Goal: Task Accomplishment & Management: Complete application form

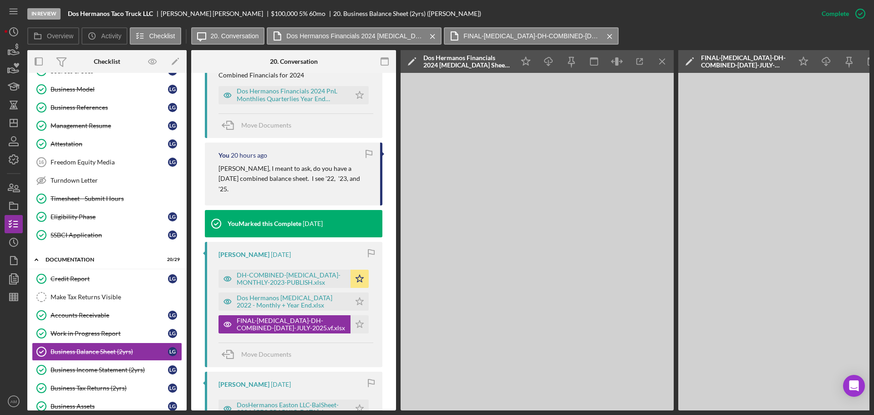
scroll to position [375, 0]
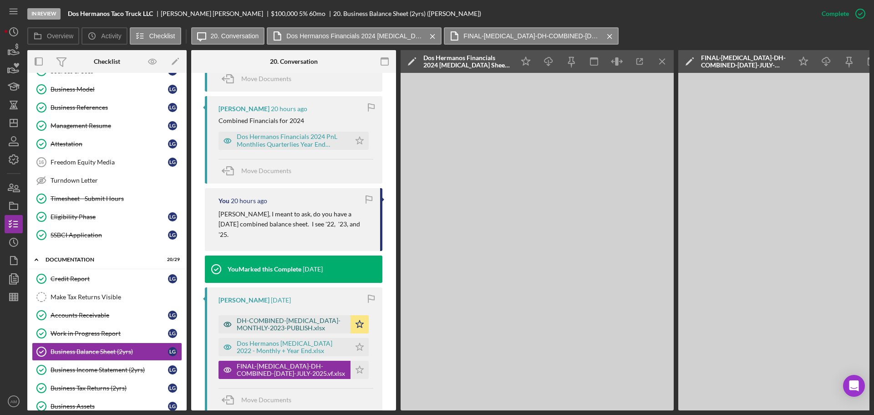
click at [277, 317] on div "DH-COMBINED-BAL-MONTHLY-2023-PUBLISH.xlsx" at bounding box center [291, 324] width 109 height 15
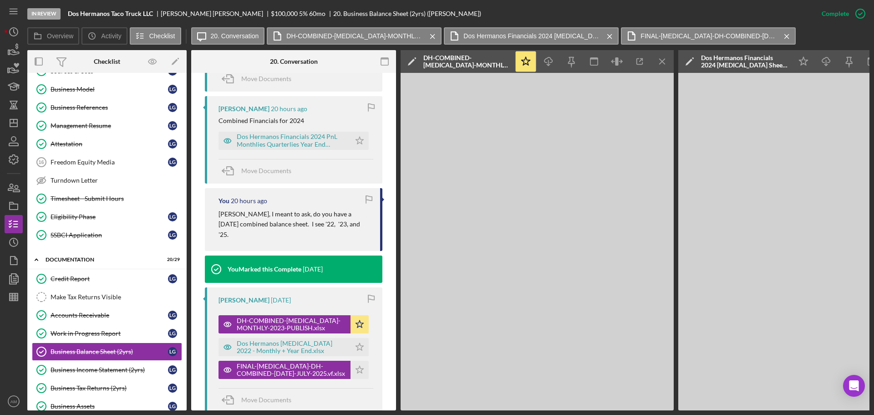
scroll to position [329, 0]
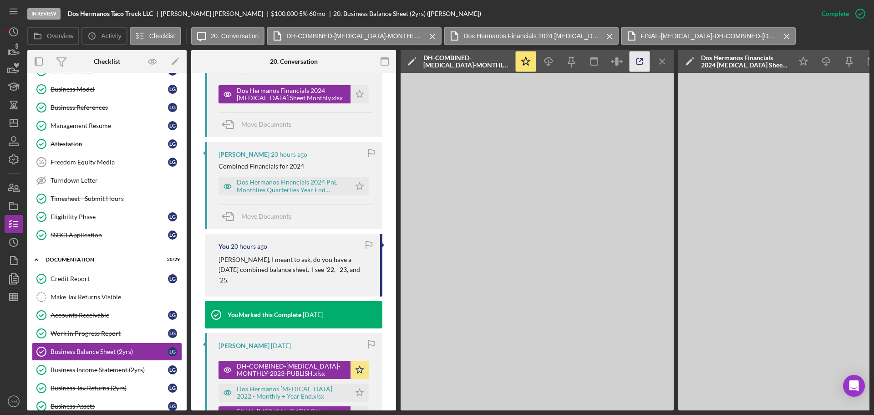
click at [637, 57] on icon "button" at bounding box center [640, 61] width 20 height 20
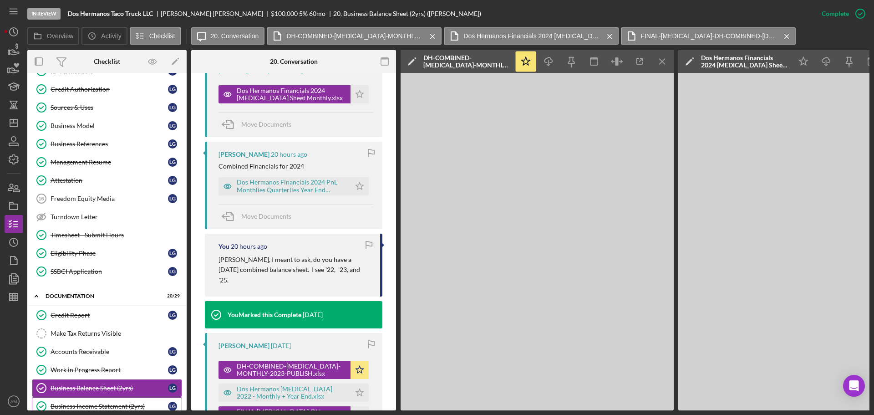
scroll to position [46, 0]
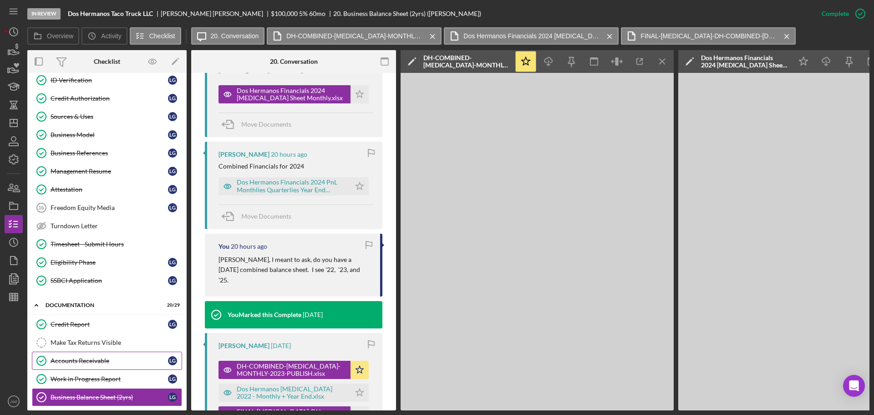
click at [96, 368] on link "Accounts Receivable Accounts Receivable L G" at bounding box center [107, 361] width 150 height 18
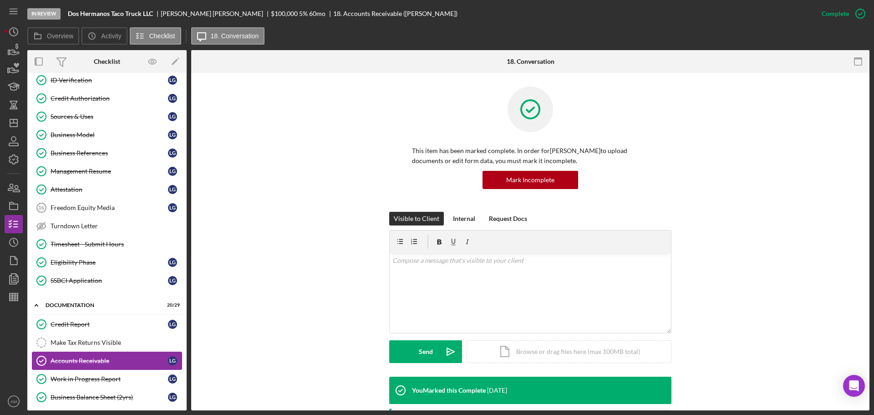
scroll to position [228, 0]
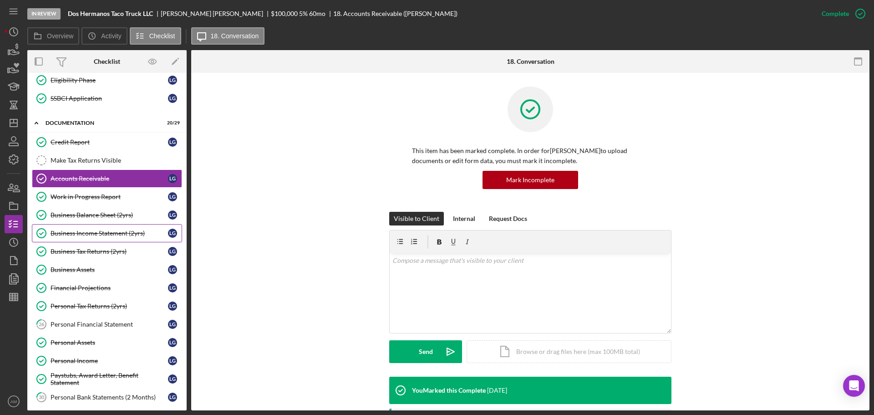
click at [88, 234] on div "Business Income Statement (2yrs)" at bounding box center [109, 232] width 117 height 7
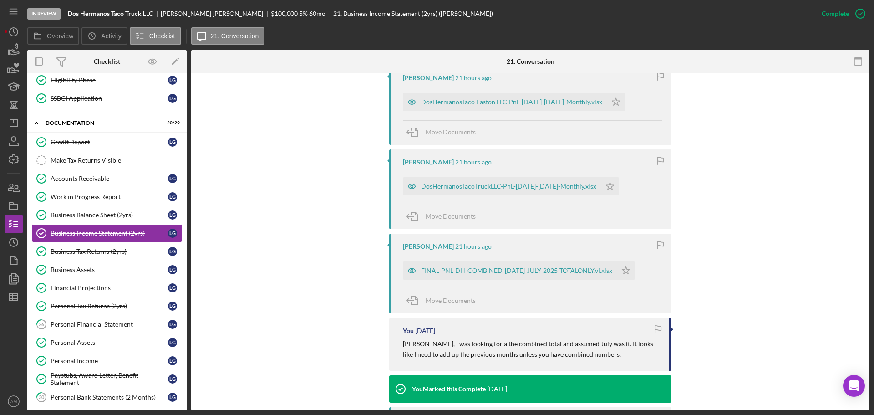
scroll to position [319, 0]
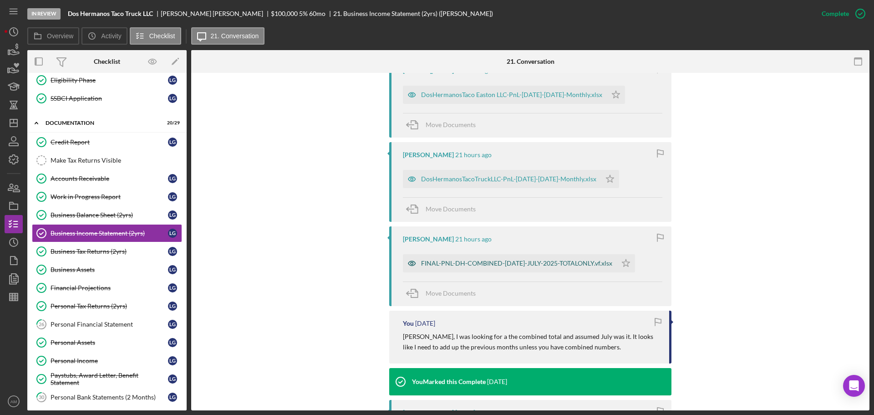
click at [487, 260] on div "FINAL-PNL-DH-COMBINED-[DATE]-JULY-2025-TOTALONLY.vf.xlsx" at bounding box center [516, 263] width 191 height 7
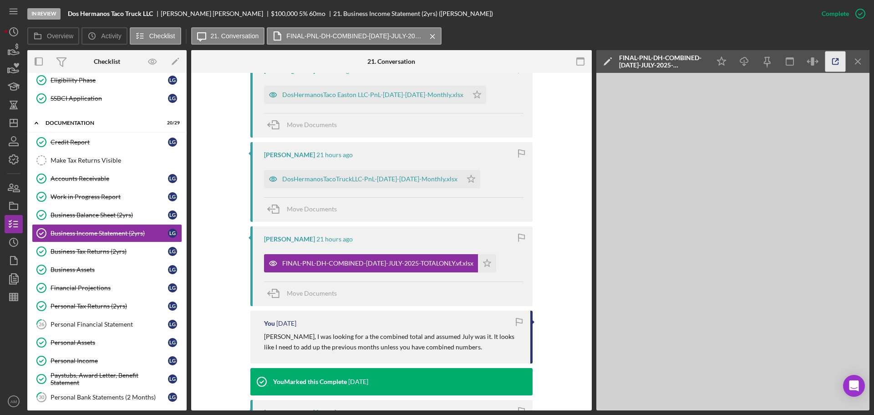
click at [838, 62] on icon "button" at bounding box center [836, 61] width 20 height 20
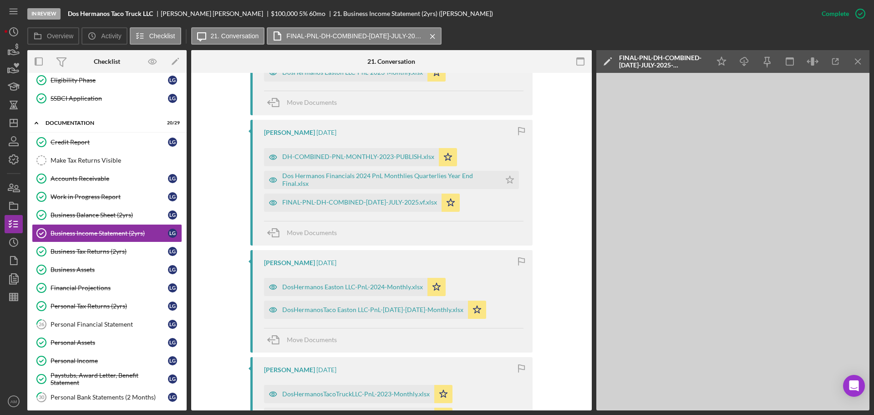
scroll to position [637, 0]
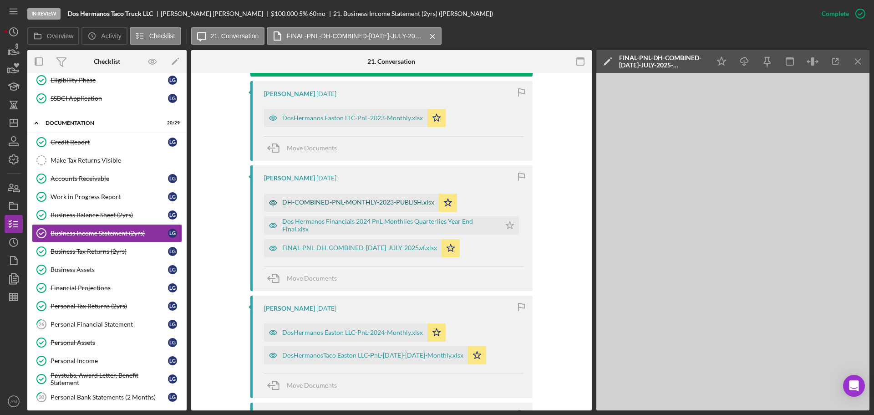
click at [340, 203] on div "DH-COMBINED-PNL-MONTHLY-2023-PUBLISH.xlsx" at bounding box center [358, 202] width 152 height 7
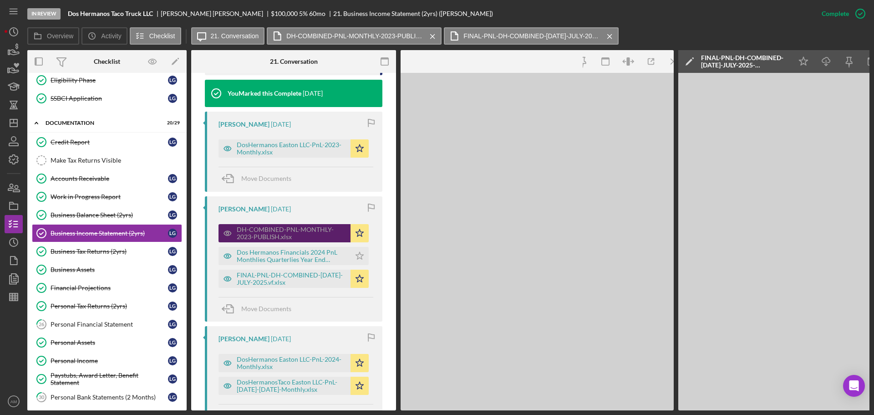
scroll to position [658, 0]
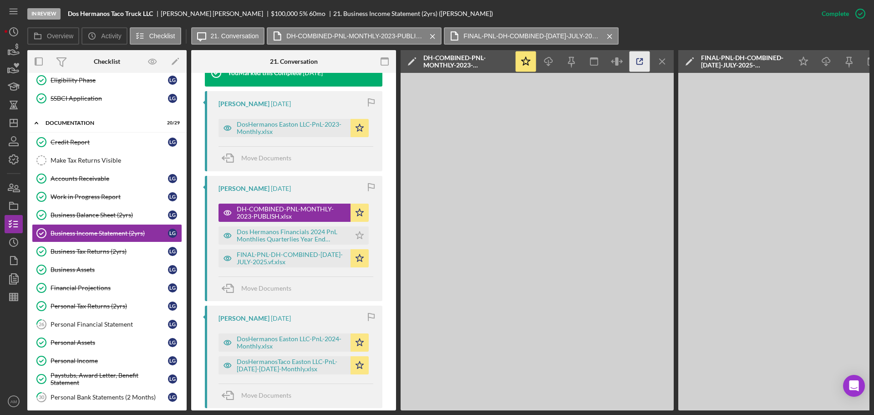
click at [638, 61] on icon "button" at bounding box center [640, 61] width 20 height 20
click at [13, 9] on line "button" at bounding box center [13, 9] width 7 height 0
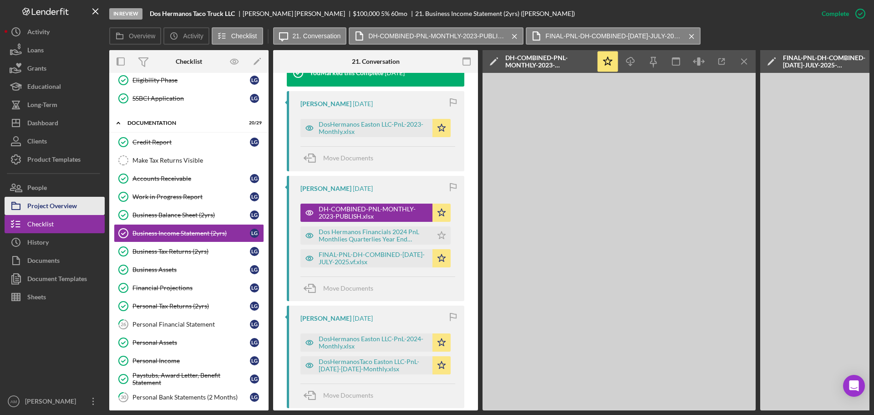
click at [47, 208] on div "Project Overview" at bounding box center [52, 207] width 50 height 20
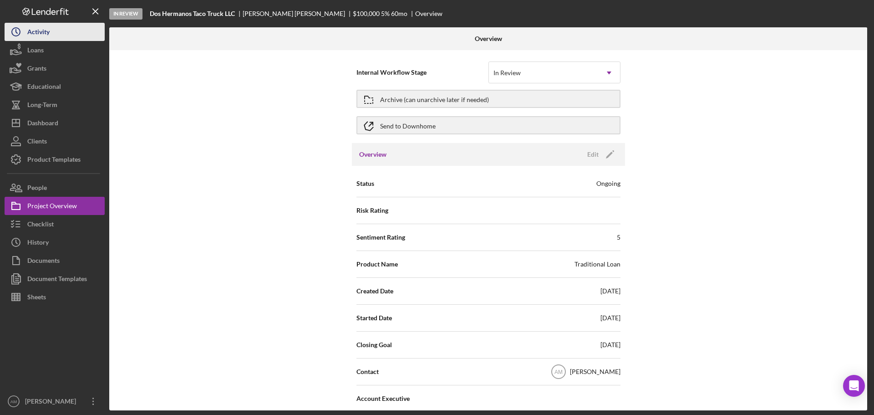
click at [26, 31] on icon "Icon/History" at bounding box center [16, 31] width 23 height 23
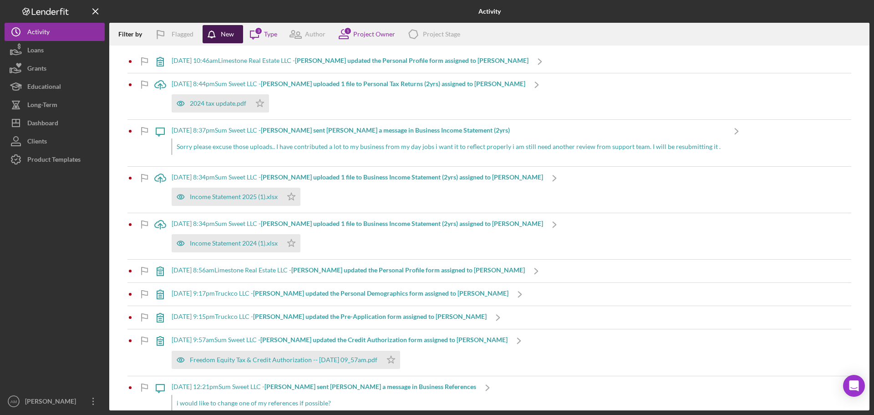
click at [217, 32] on icon "button" at bounding box center [214, 36] width 23 height 23
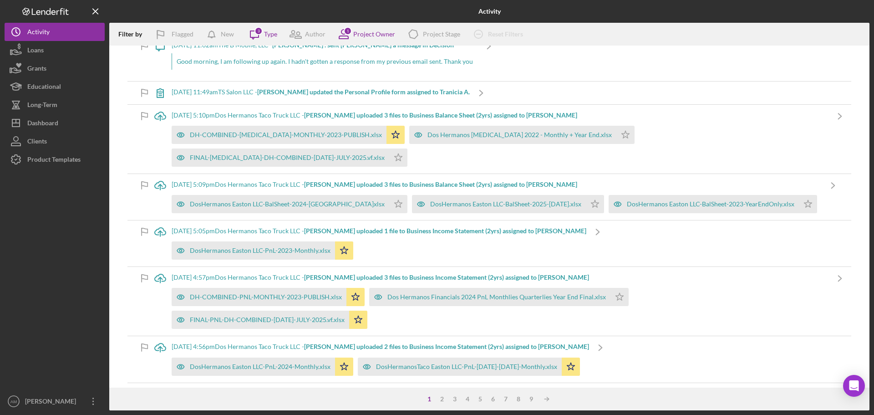
scroll to position [1366, 0]
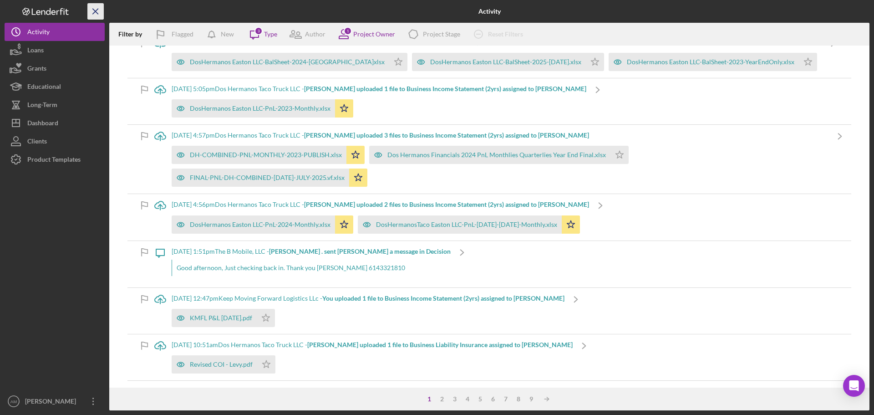
click at [96, 8] on icon "Icon/Menu Close" at bounding box center [96, 11] width 20 height 20
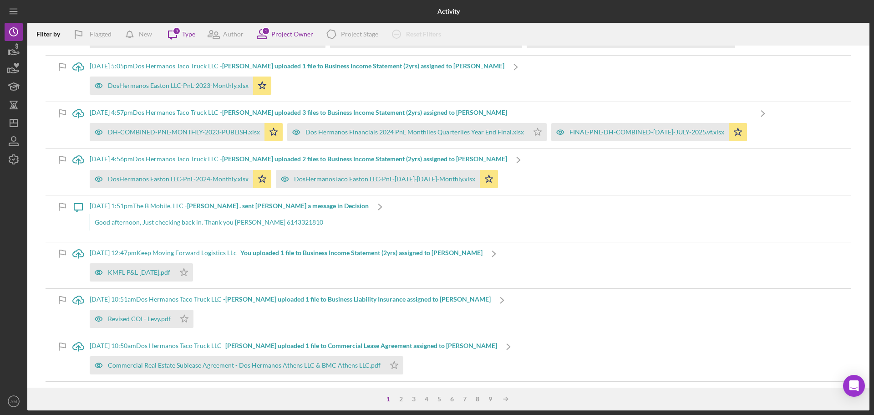
scroll to position [1359, 0]
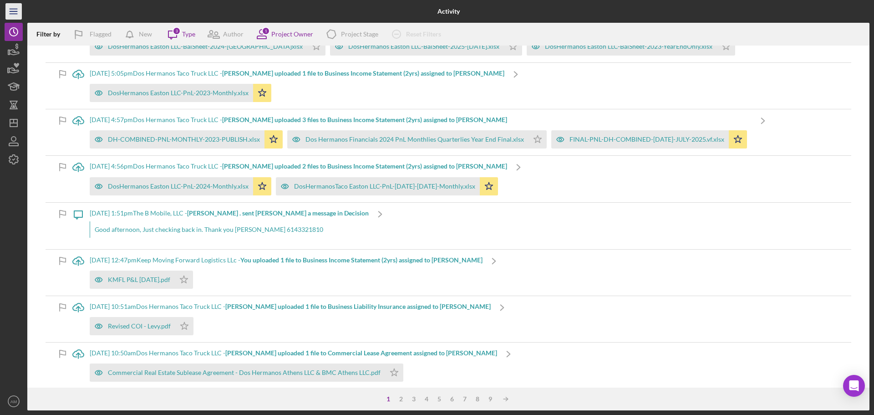
click at [16, 12] on icon "Icon/Menu" at bounding box center [14, 11] width 20 height 20
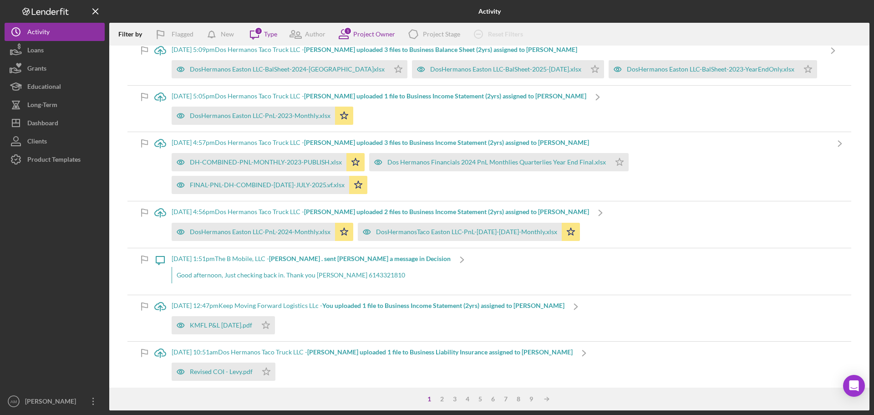
scroll to position [1366, 0]
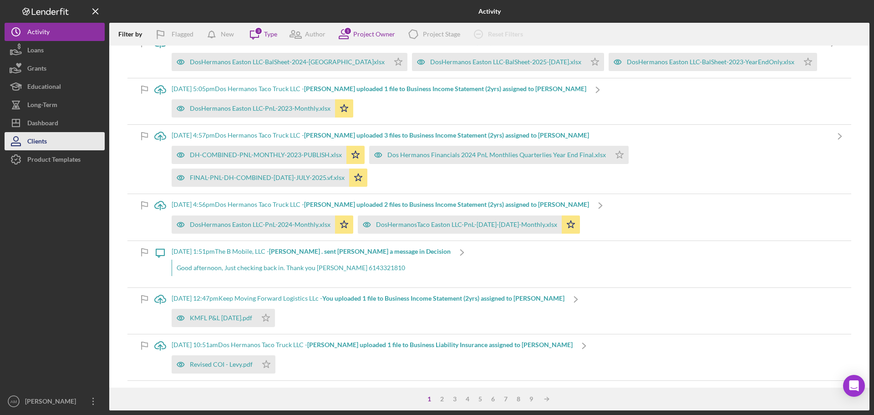
click at [41, 139] on div "Clients" at bounding box center [37, 142] width 20 height 20
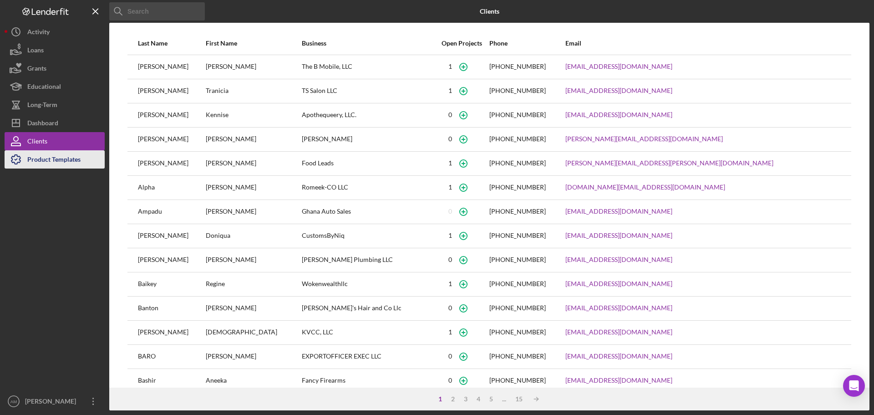
click at [42, 158] on div "Product Templates" at bounding box center [53, 160] width 53 height 20
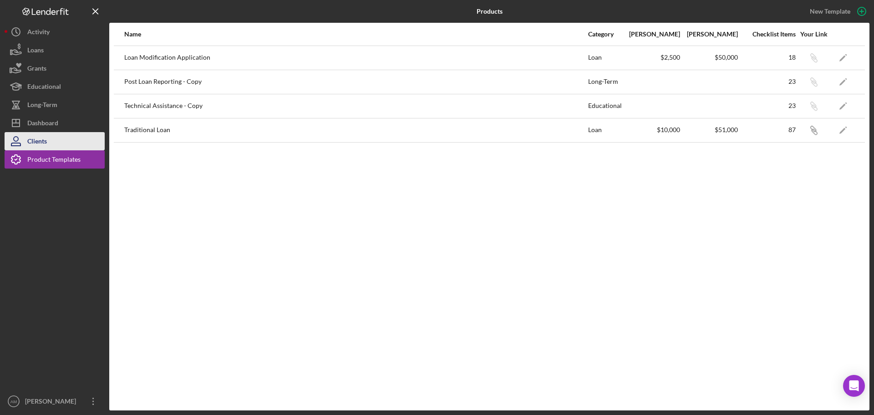
click at [36, 142] on div "Clients" at bounding box center [37, 142] width 20 height 20
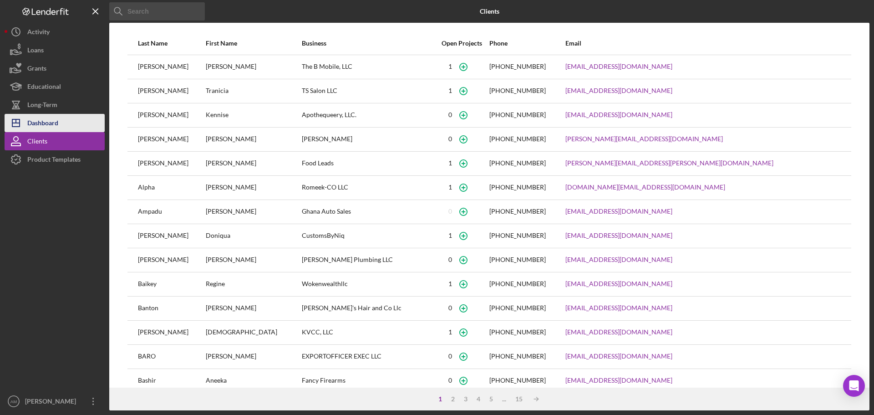
click at [39, 122] on div "Dashboard" at bounding box center [42, 124] width 31 height 20
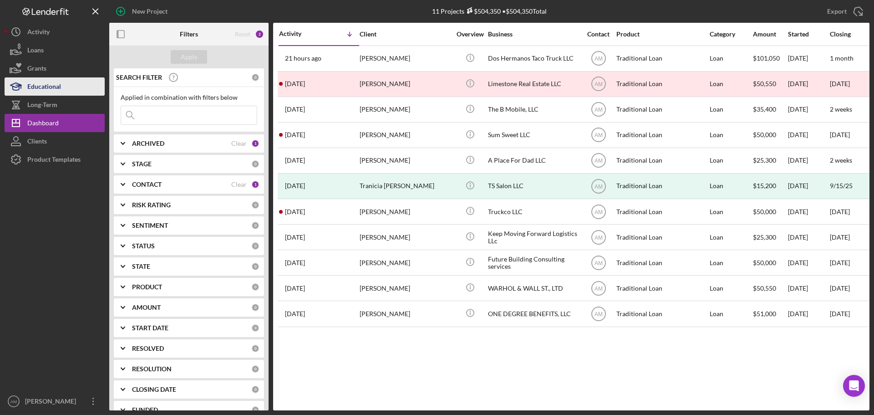
click at [35, 85] on div "Educational" at bounding box center [44, 87] width 34 height 20
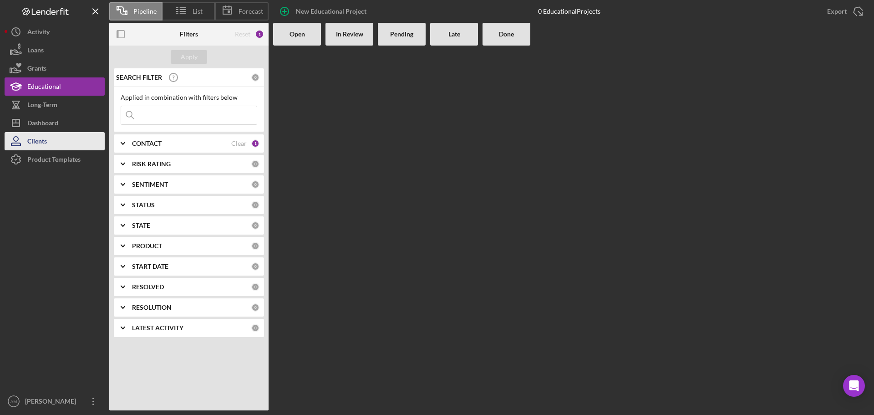
click at [41, 139] on div "Clients" at bounding box center [37, 142] width 20 height 20
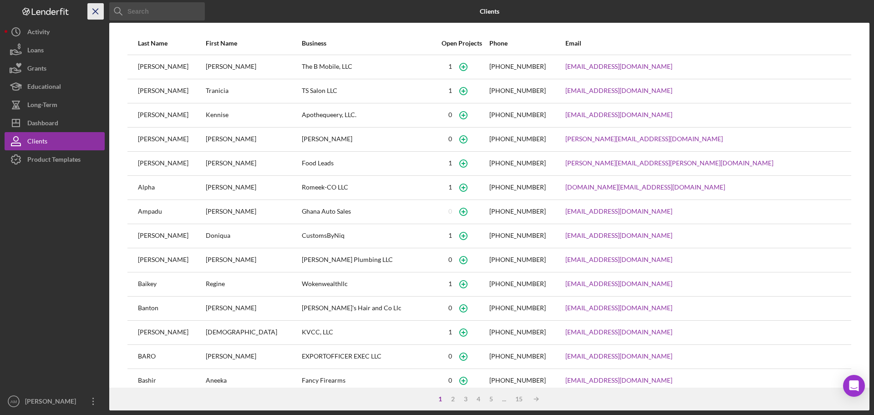
click at [92, 10] on icon "Icon/Menu Close" at bounding box center [96, 11] width 20 height 20
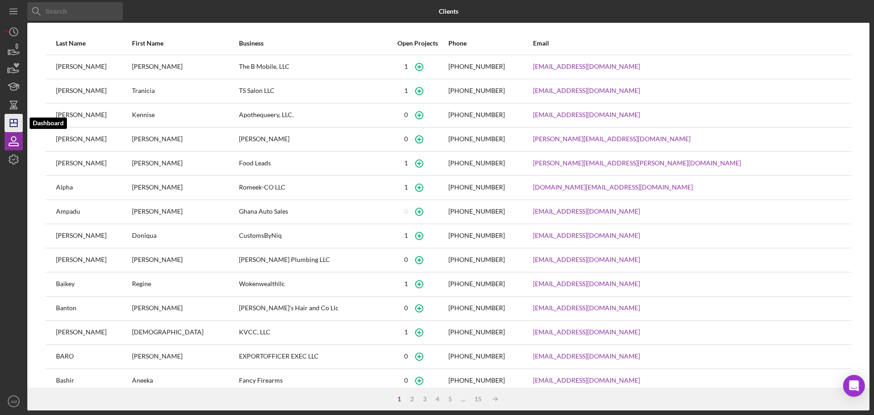
click at [16, 122] on icon "Icon/Dashboard" at bounding box center [13, 123] width 23 height 23
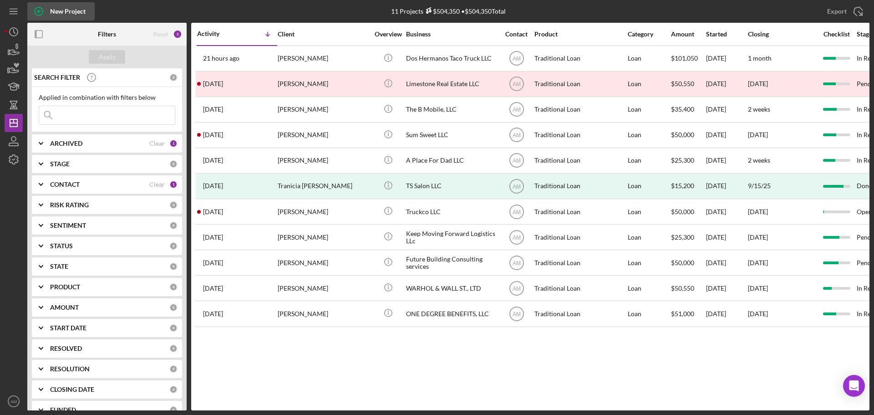
click at [36, 9] on icon "button" at bounding box center [38, 11] width 23 height 23
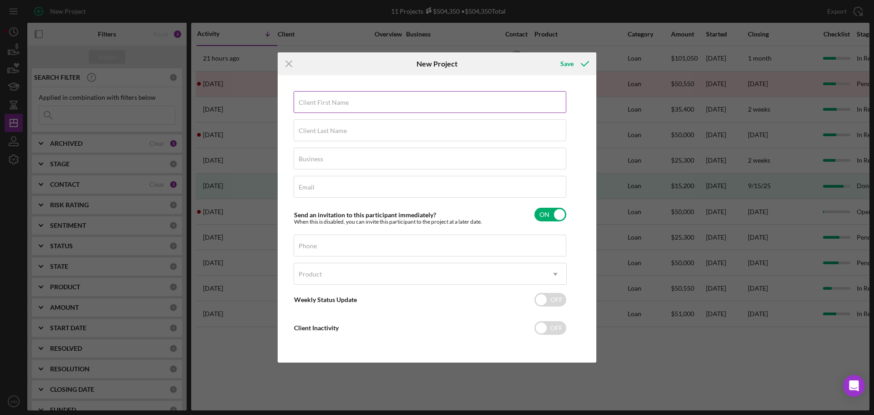
click at [340, 104] on label "Client First Name" at bounding box center [324, 102] width 50 height 7
click at [340, 104] on input "Client First Name" at bounding box center [430, 102] width 273 height 22
type input "Phillip"
type input "Collie"
click at [326, 162] on input "Business" at bounding box center [430, 159] width 273 height 22
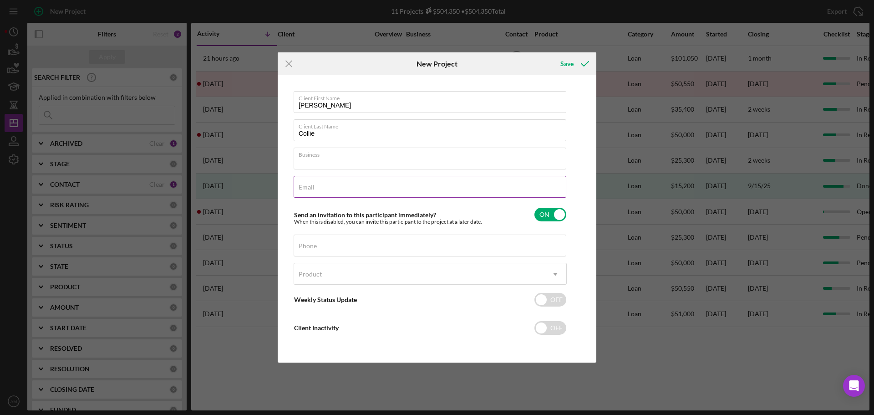
click at [315, 190] on div "Email Required" at bounding box center [430, 187] width 273 height 23
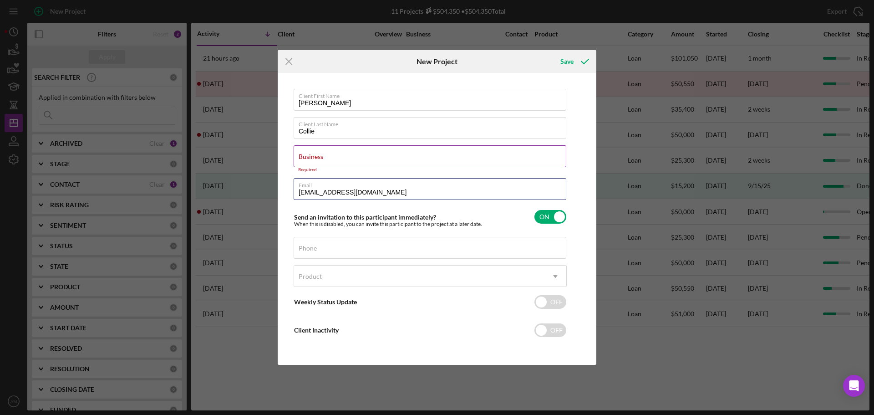
type input "phillyfades@gmail.com"
click at [311, 158] on label "Business" at bounding box center [311, 156] width 25 height 7
click at [311, 158] on input "Business" at bounding box center [430, 156] width 273 height 22
click at [339, 255] on input "Phone" at bounding box center [430, 248] width 273 height 22
click at [335, 158] on input "Business" at bounding box center [430, 156] width 273 height 22
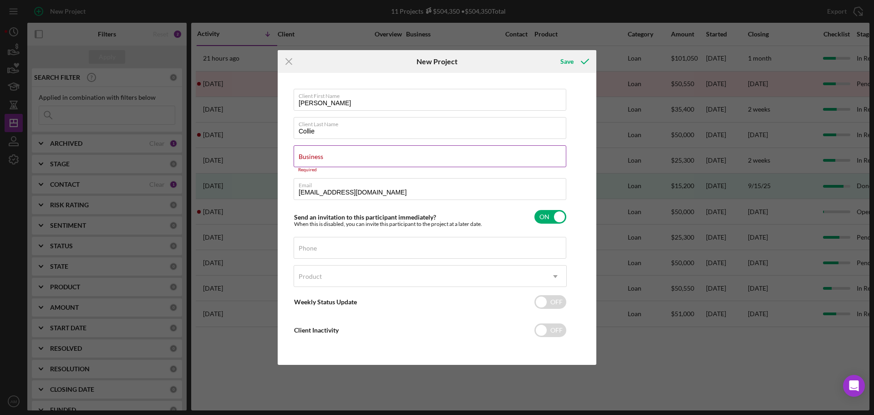
click at [324, 160] on input "Business" at bounding box center [430, 156] width 273 height 22
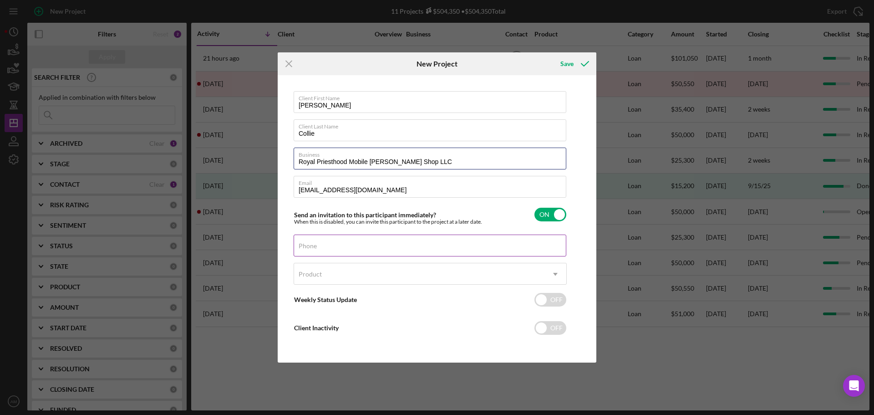
type input "Royal Priesthood Mobile Barber Shop LLC"
click at [440, 246] on div "Phone" at bounding box center [430, 245] width 273 height 23
click at [340, 250] on input "Phone" at bounding box center [430, 245] width 273 height 22
paste input "(740) 606-2957"
type input "(740) 606-2957"
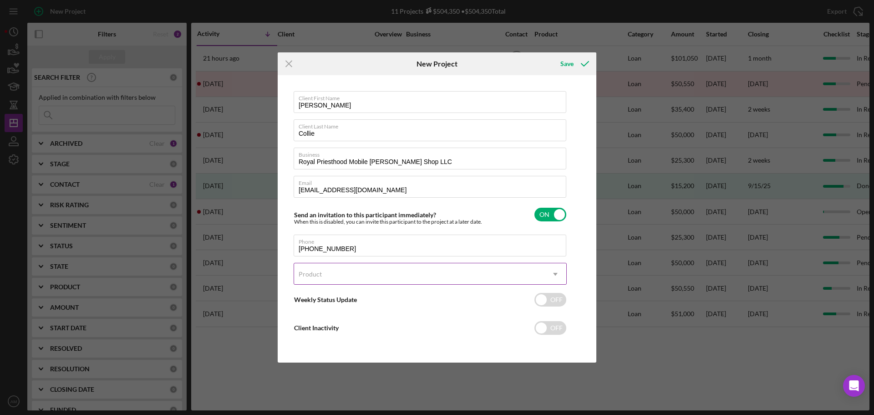
click at [543, 270] on div "Product" at bounding box center [419, 274] width 250 height 21
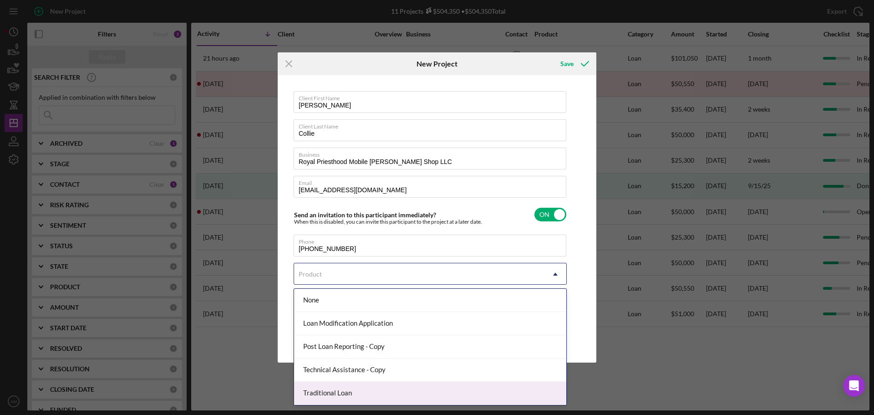
click at [370, 393] on div "Traditional Loan" at bounding box center [430, 393] width 272 height 23
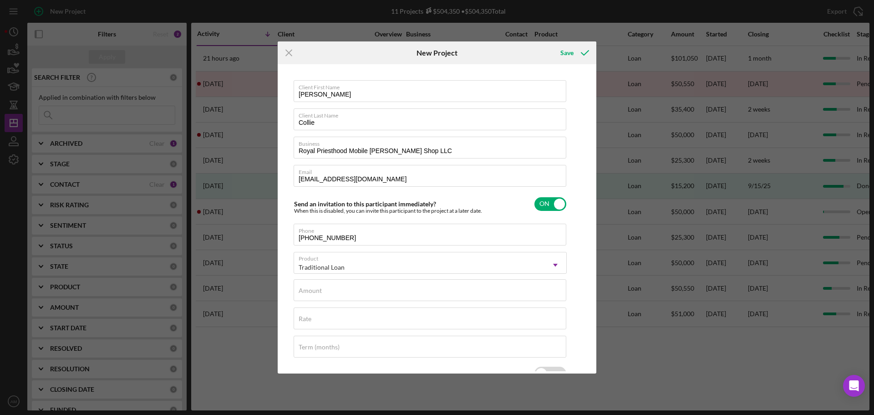
checkbox input "true"
type input "5.000%"
type input "60"
click at [338, 295] on input "Amount" at bounding box center [430, 290] width 273 height 22
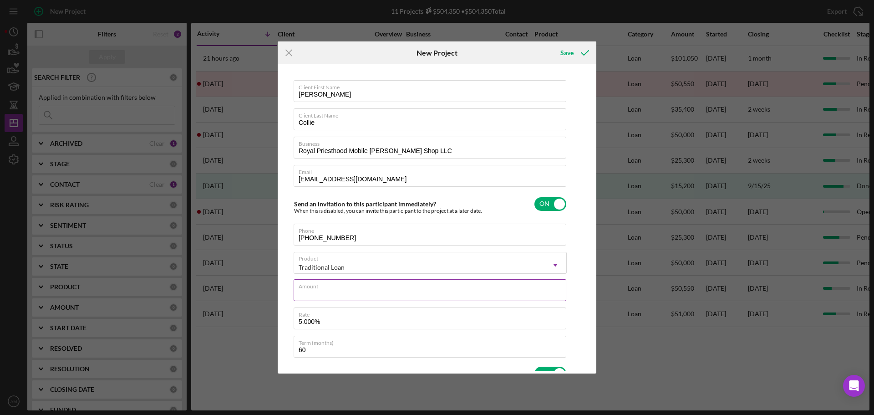
type input "$50,000.00"
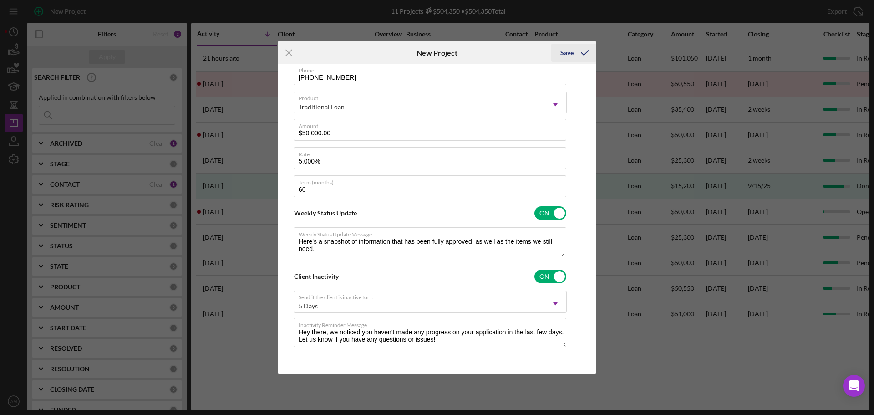
click at [566, 51] on div "Save" at bounding box center [567, 53] width 13 height 18
type textarea "Here's a snapshot of information that has been fully approved, as well as the i…"
checkbox input "false"
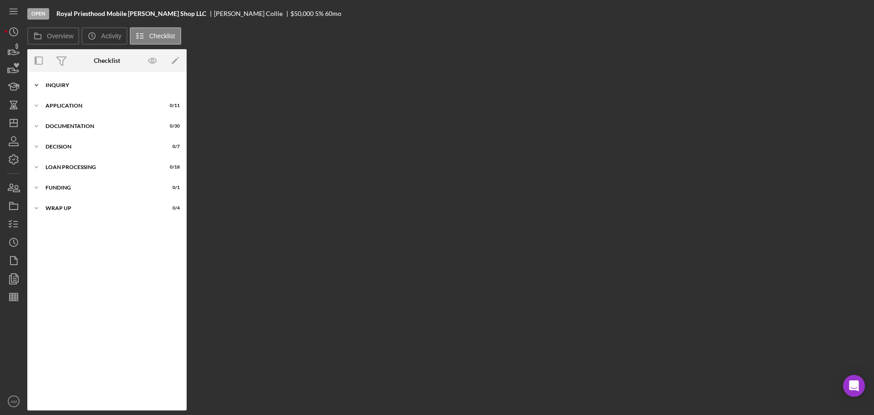
click at [59, 82] on div "Icon/Expander Inquiry 0 / 16" at bounding box center [106, 85] width 159 height 18
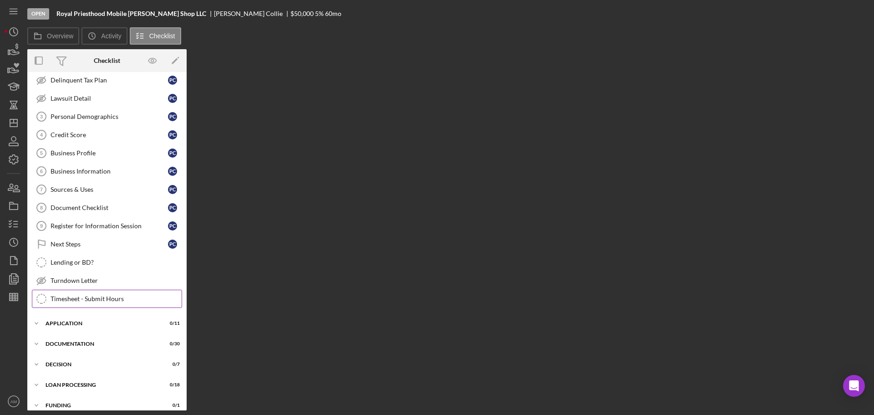
scroll to position [108, 0]
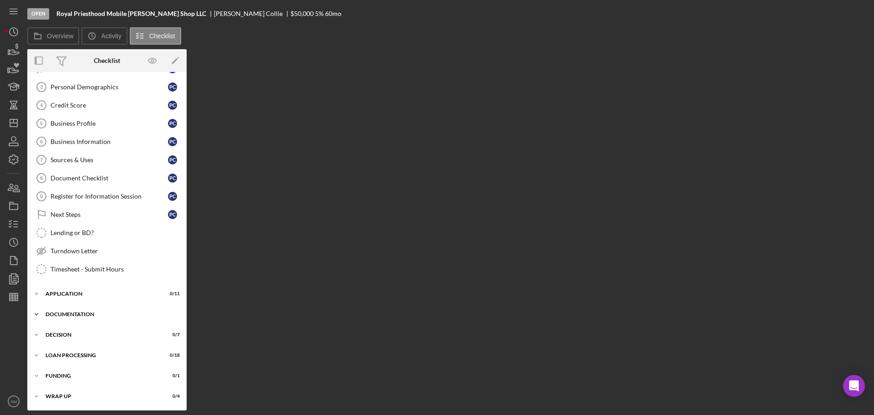
click at [72, 311] on div "Icon/Expander Documentation 0 / 30" at bounding box center [106, 314] width 159 height 18
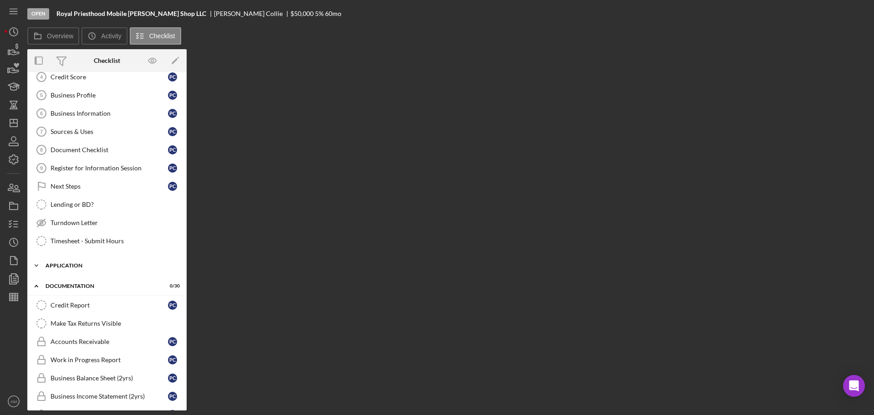
scroll to position [0, 0]
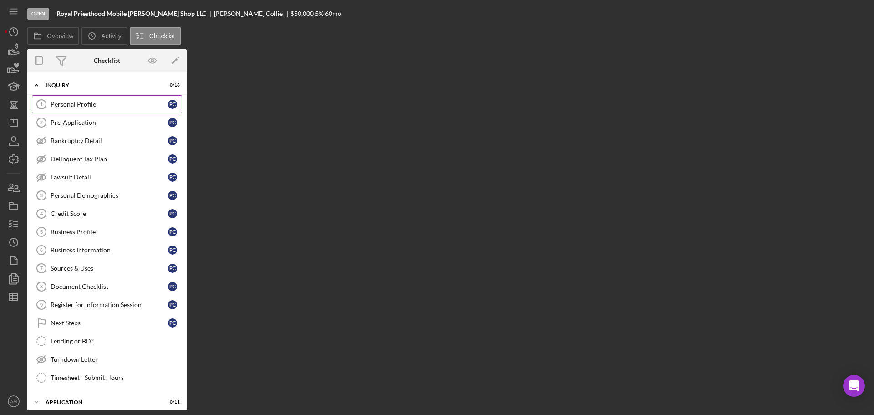
click at [64, 95] on link "Personal Profile 1 Personal Profile P C" at bounding box center [107, 104] width 150 height 18
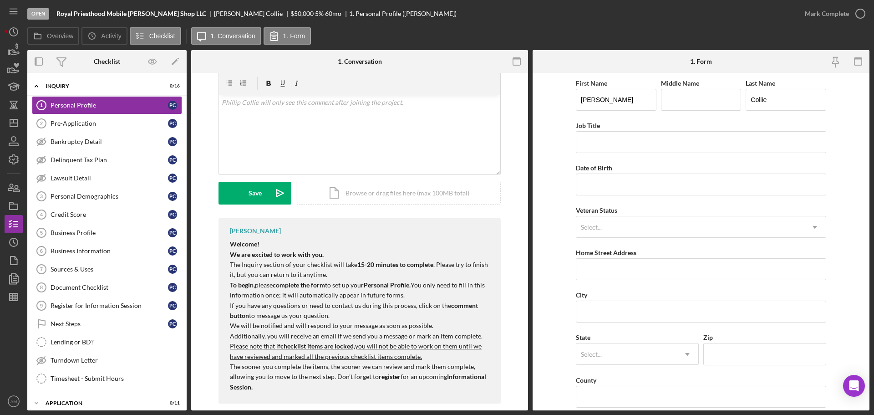
scroll to position [152, 0]
drag, startPoint x: 229, startPoint y: 231, endPoint x: 322, endPoint y: 367, distance: 165.1
click at [326, 375] on div "Welcome! We are excited to work with you. The Inquiry section of your checklist…" at bounding box center [361, 314] width 262 height 153
copy div "Welcome! We are excited to work with you. The Inquiry section of your checklist…"
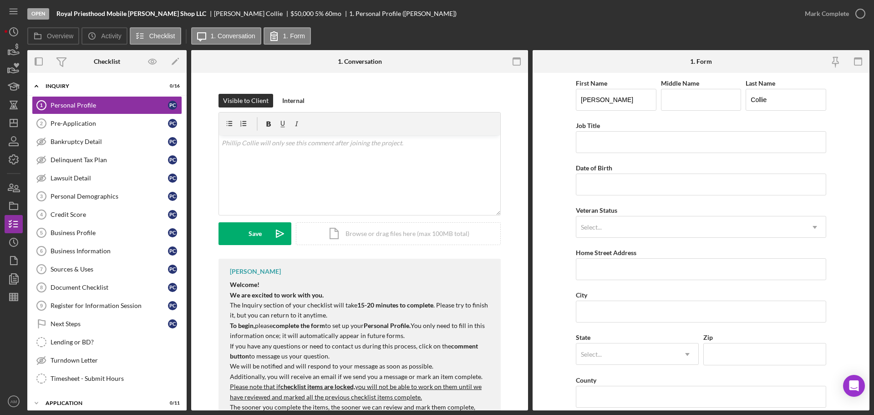
scroll to position [15, 0]
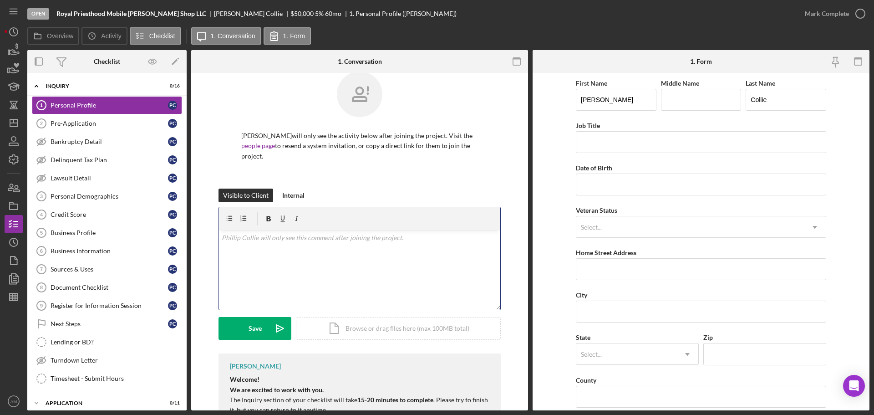
click at [237, 233] on div "v Color teal Color pink Remove color Add row above Add row below Add column bef…" at bounding box center [359, 270] width 281 height 80
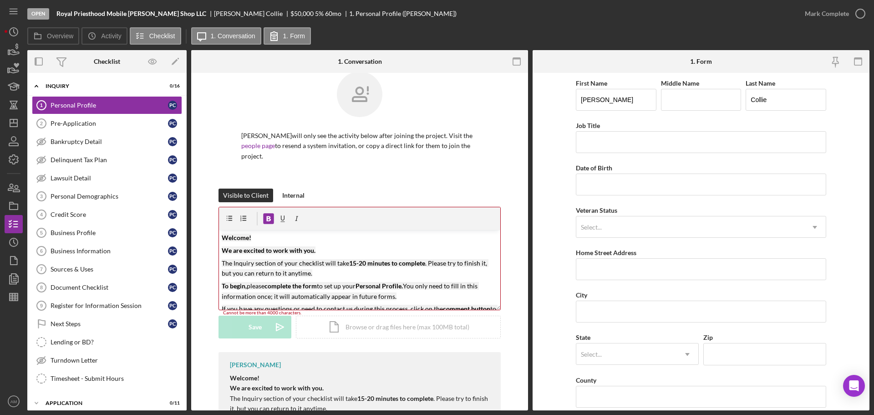
scroll to position [87, 0]
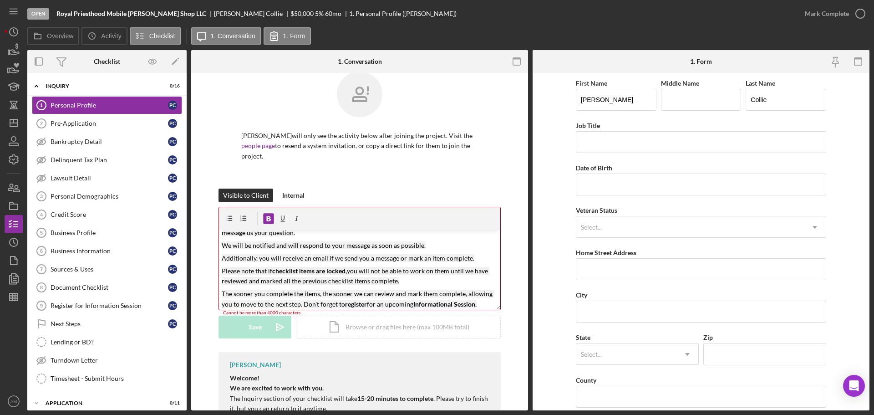
click at [342, 165] on div "Phillip Collie will only see the activity below after joining the project. Visi…" at bounding box center [360, 129] width 282 height 117
click at [429, 274] on p "Please note that if checklist items are locked, you will not be able to work on…" at bounding box center [360, 274] width 276 height 20
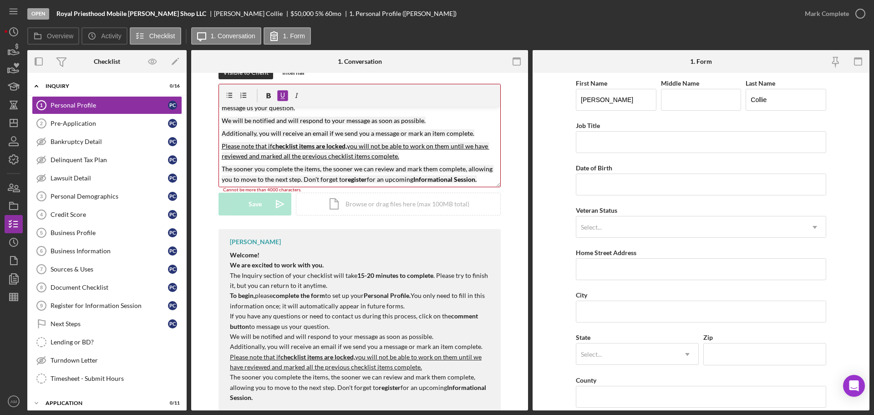
scroll to position [150, 0]
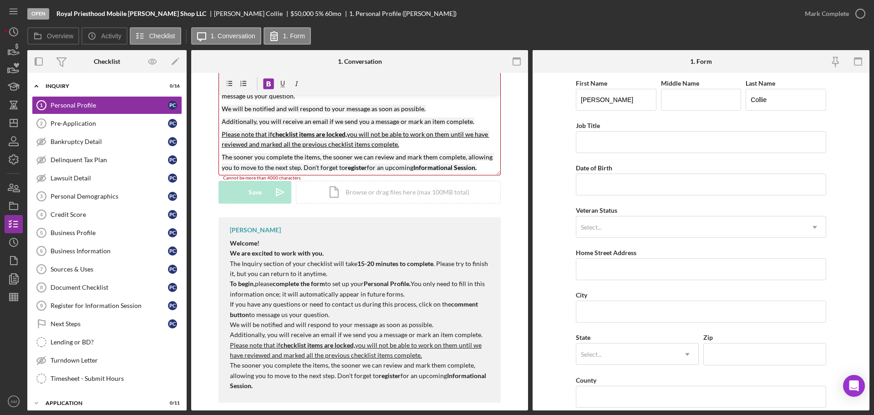
click at [478, 157] on p "The sooner you complete the items, the sooner we can review and mark them compl…" at bounding box center [360, 162] width 276 height 20
drag, startPoint x: 478, startPoint y: 158, endPoint x: 214, endPoint y: 148, distance: 263.4
click at [214, 148] on div "Visible to Client Internal v Color teal Color pink Remove color Add row above A…" at bounding box center [360, 135] width 310 height 163
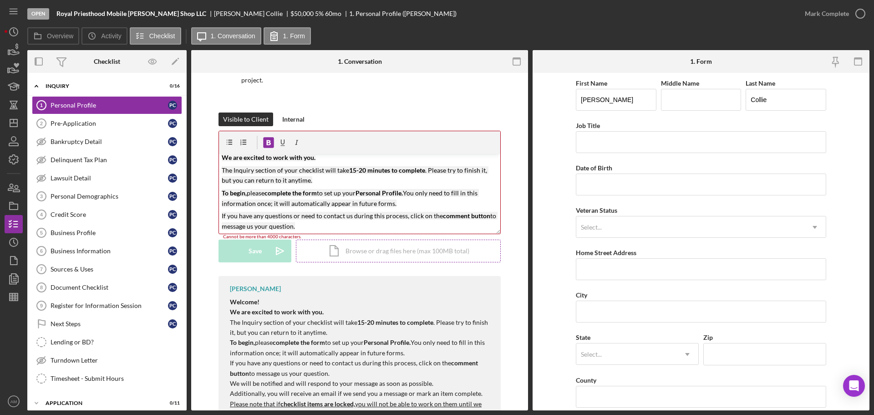
scroll to position [78, 0]
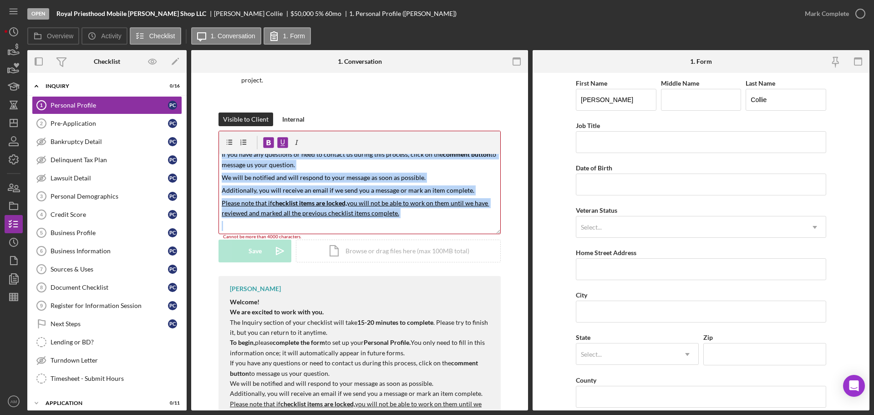
drag, startPoint x: 222, startPoint y: 163, endPoint x: 380, endPoint y: 226, distance: 170.2
click at [380, 226] on div "v Color teal Color pink Remove color Add row above Add row below Add column bef…" at bounding box center [360, 185] width 282 height 109
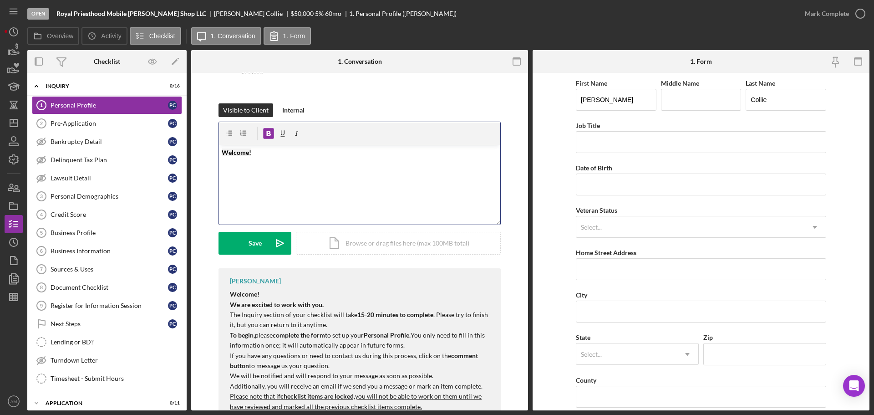
scroll to position [91, 0]
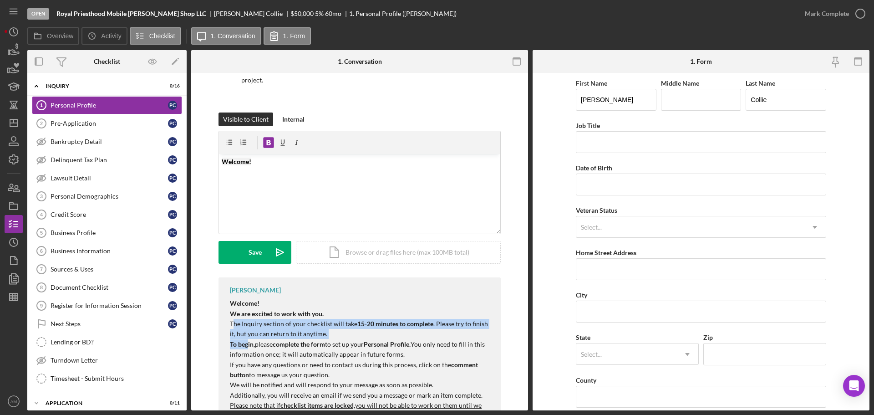
drag, startPoint x: 232, startPoint y: 316, endPoint x: 246, endPoint y: 334, distance: 22.8
click at [246, 334] on div "Welcome! We are excited to work with you. The Inquiry section of your checklist…" at bounding box center [361, 374] width 262 height 153
click at [235, 321] on p "The Inquiry section of your checklist will take 15-20 minutes to complete . Ple…" at bounding box center [361, 329] width 262 height 20
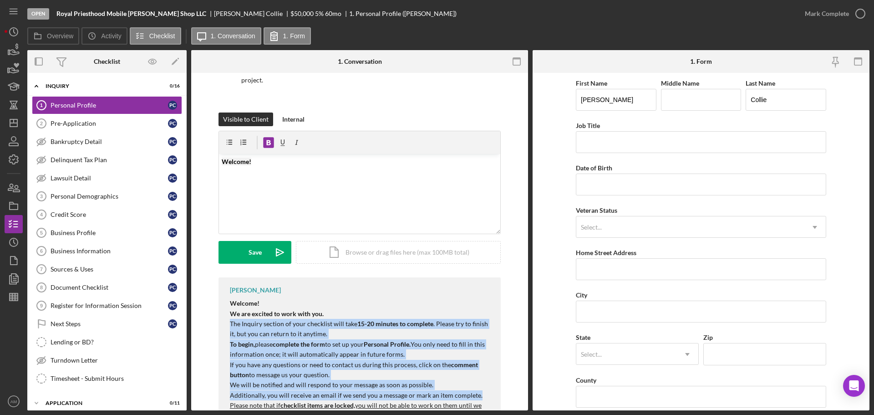
drag, startPoint x: 229, startPoint y: 312, endPoint x: 476, endPoint y: 385, distance: 257.3
click at [476, 385] on div "Welcome! We are excited to work with you. The Inquiry section of your checklist…" at bounding box center [361, 374] width 262 height 153
copy div "The Inquiry section of your checklist will take 15-20 minutes to complete . Ple…"
click at [256, 157] on p "Welcome!" at bounding box center [360, 162] width 276 height 10
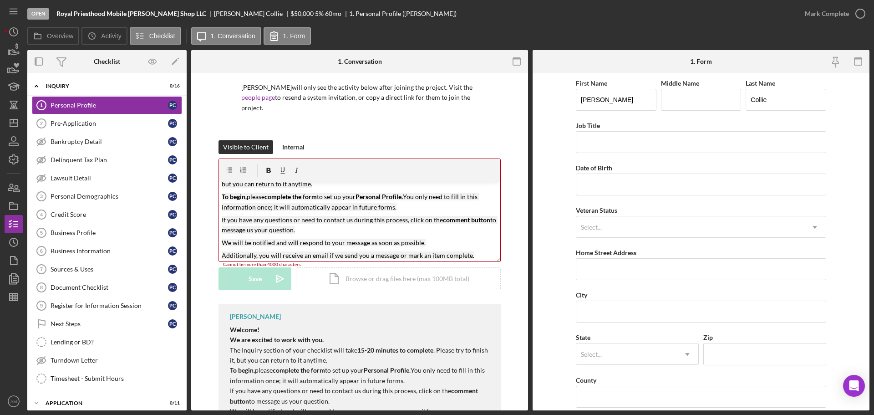
scroll to position [59, 0]
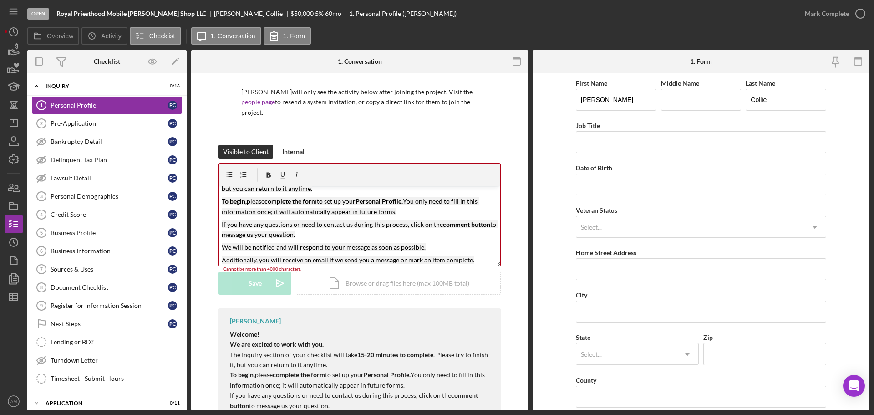
click at [222, 243] on mark "We will be notified and will respond to your message as soon as possible." at bounding box center [324, 247] width 204 height 8
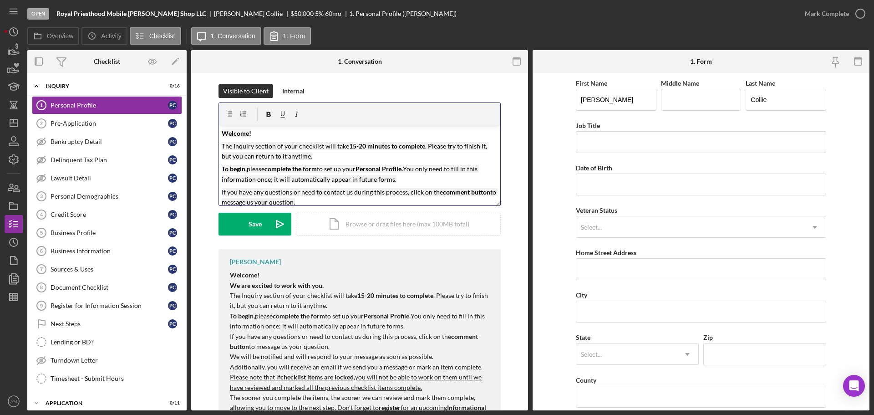
scroll to position [152, 0]
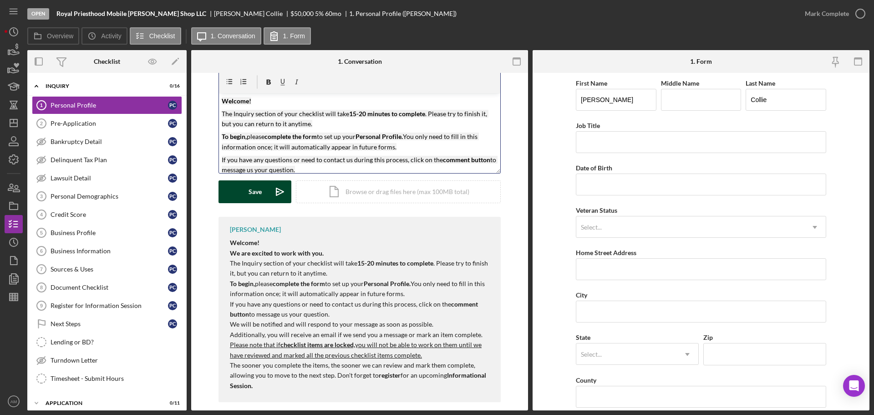
click at [257, 181] on div "Save" at bounding box center [255, 191] width 13 height 23
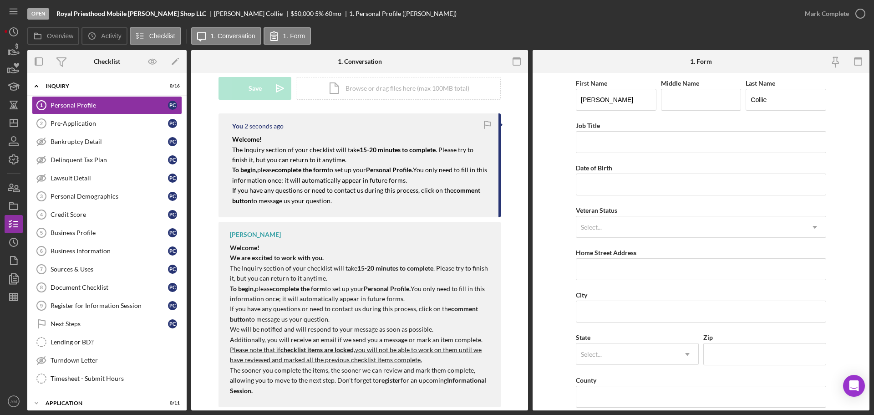
scroll to position [260, 0]
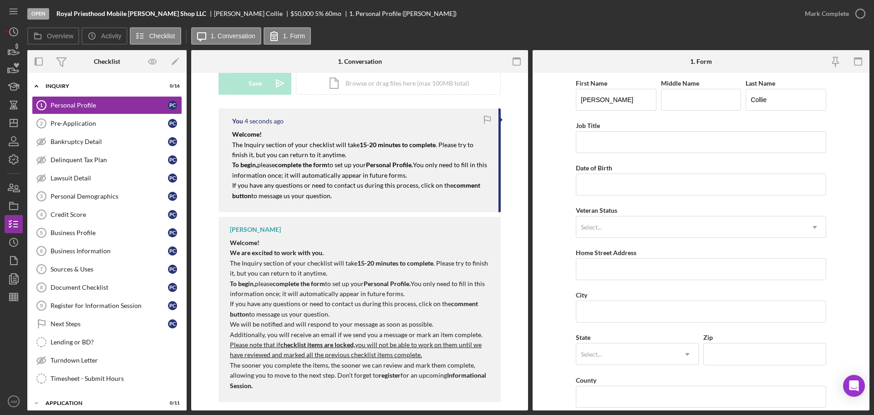
click at [230, 319] on p "We will be notified and will respond to your message as soon as possible." at bounding box center [361, 324] width 262 height 10
drag, startPoint x: 231, startPoint y: 314, endPoint x: 279, endPoint y: 354, distance: 62.4
click at [293, 376] on div "Welcome! We are excited to work with you. The Inquiry section of your checklist…" at bounding box center [361, 314] width 262 height 153
copy div "We will be notified and will respond to your message as soon as possible. Addit…"
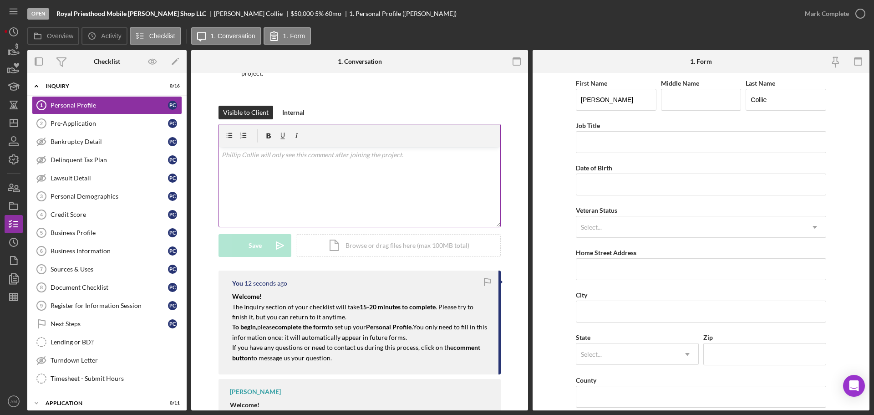
scroll to position [78, 0]
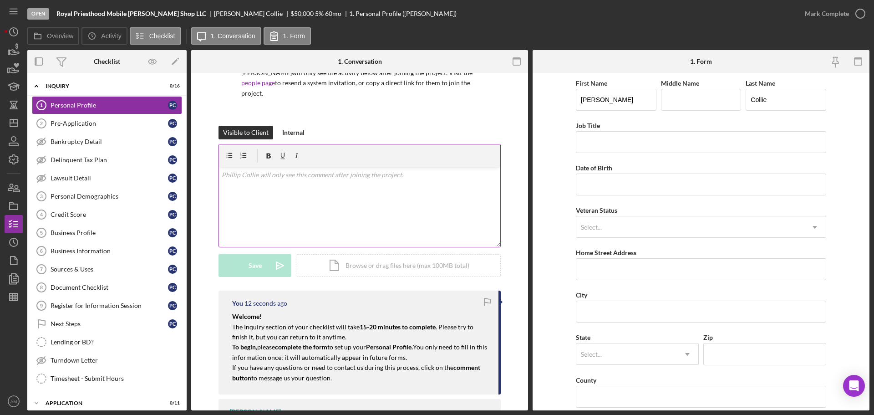
click at [248, 144] on icon at bounding box center [257, 155] width 23 height 23
click at [238, 186] on div "v Color teal Color pink Remove color Add row above Add row below Add column bef…" at bounding box center [359, 207] width 281 height 80
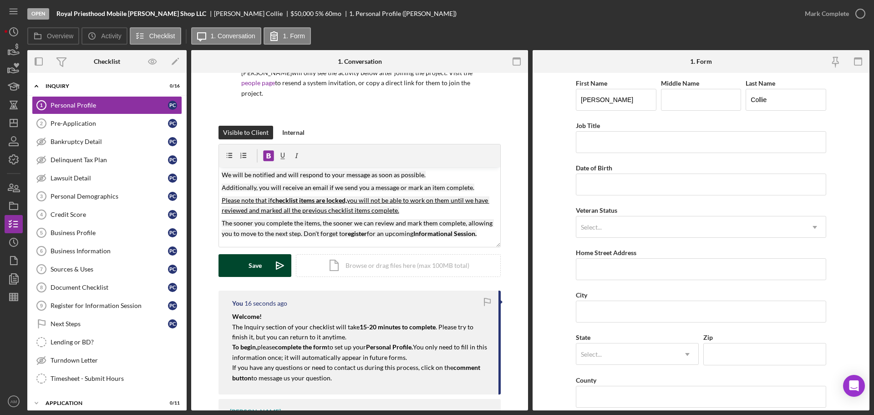
click at [250, 259] on div "Save" at bounding box center [255, 265] width 13 height 23
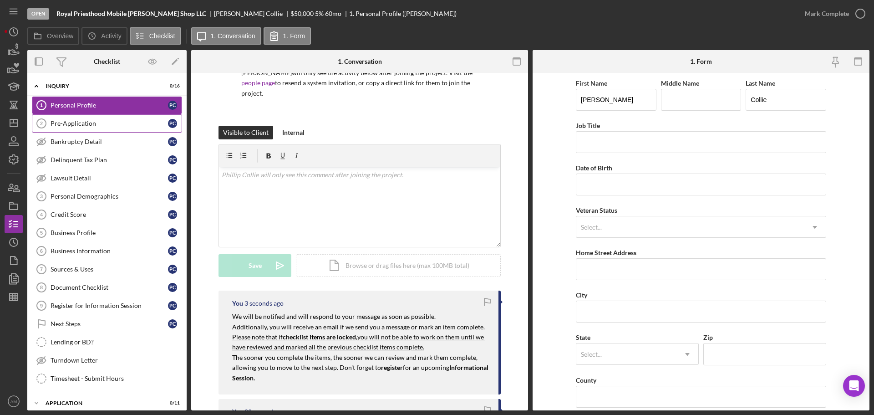
click at [87, 122] on div "Pre-Application" at bounding box center [109, 123] width 117 height 7
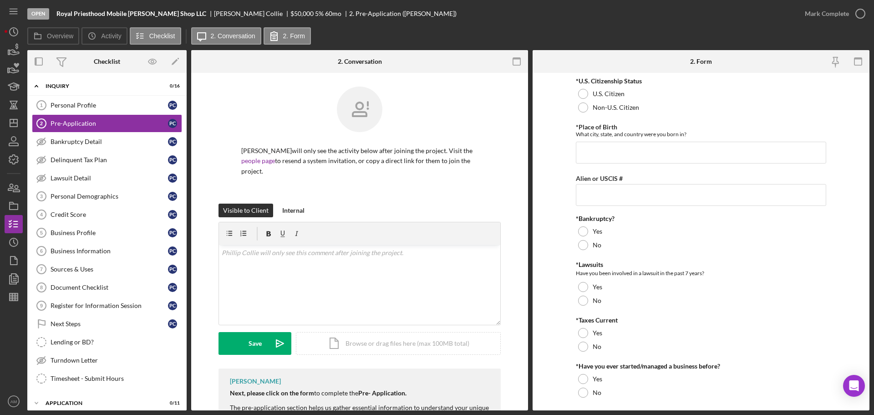
scroll to position [35, 0]
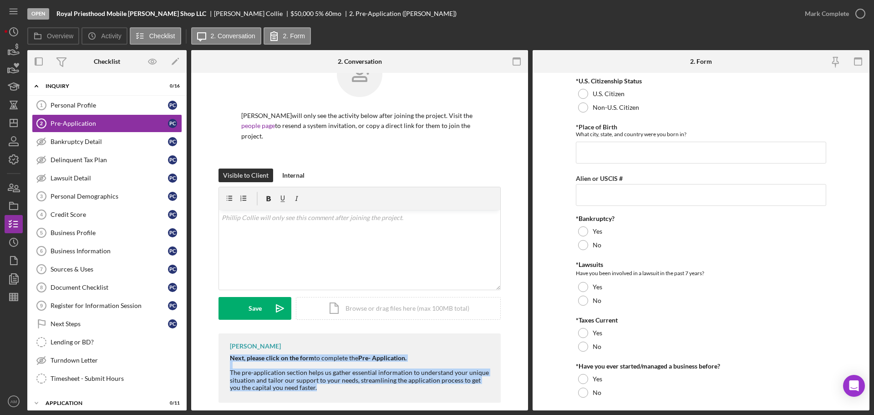
drag, startPoint x: 306, startPoint y: 381, endPoint x: 214, endPoint y: 345, distance: 99.8
click at [214, 345] on div "Allen McConnell Next, please click on the form to complete the Pre- Application…" at bounding box center [360, 370] width 310 height 74
copy div "Next, please click on the form to complete the Pre- Application. The pre-applic…"
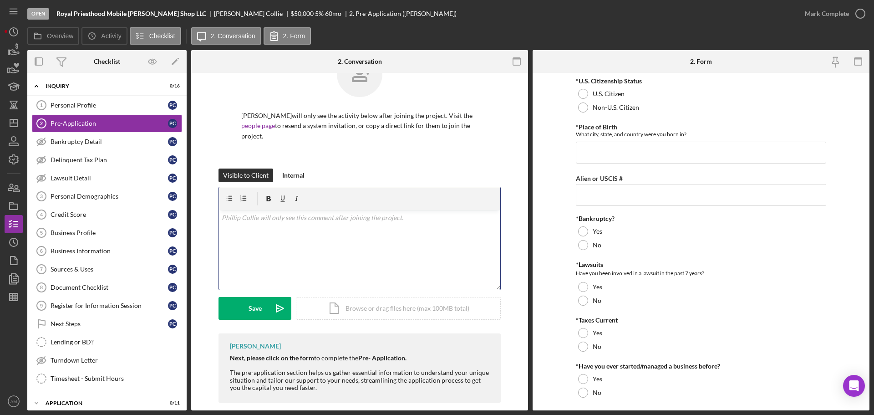
click at [237, 213] on div "v Color teal Color pink Remove color Add row above Add row below Add column bef…" at bounding box center [359, 250] width 281 height 80
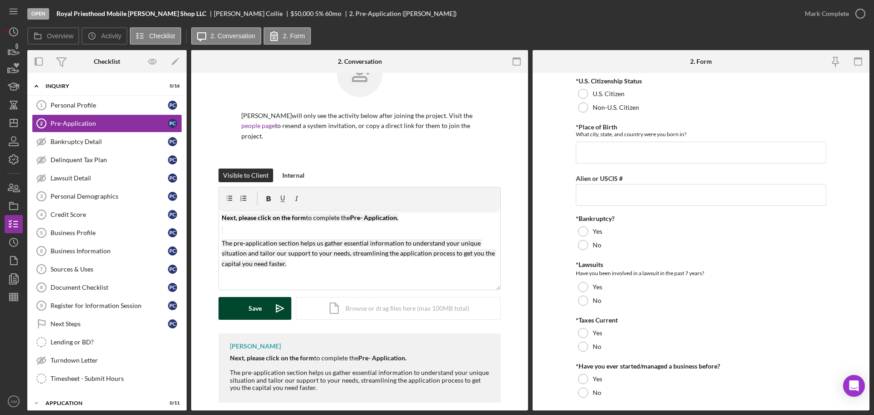
click at [257, 297] on div "Save" at bounding box center [255, 308] width 13 height 23
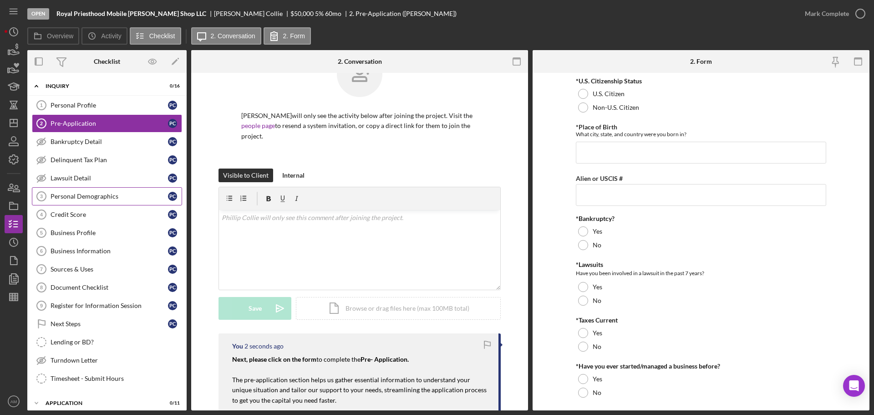
click at [72, 197] on div "Personal Demographics" at bounding box center [109, 196] width 117 height 7
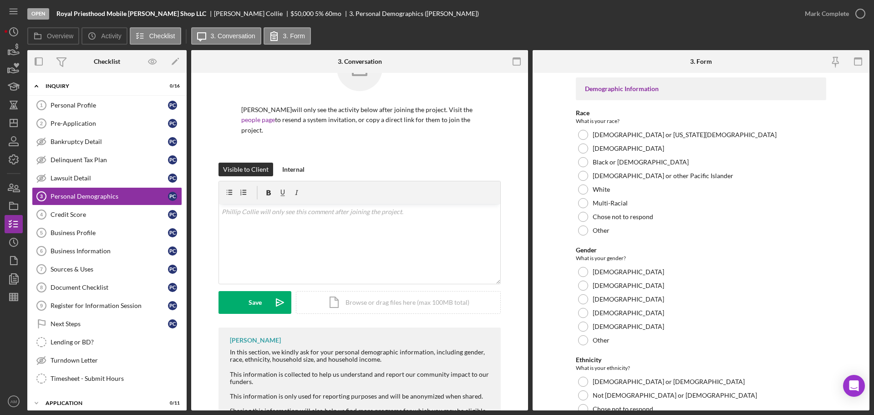
scroll to position [65, 0]
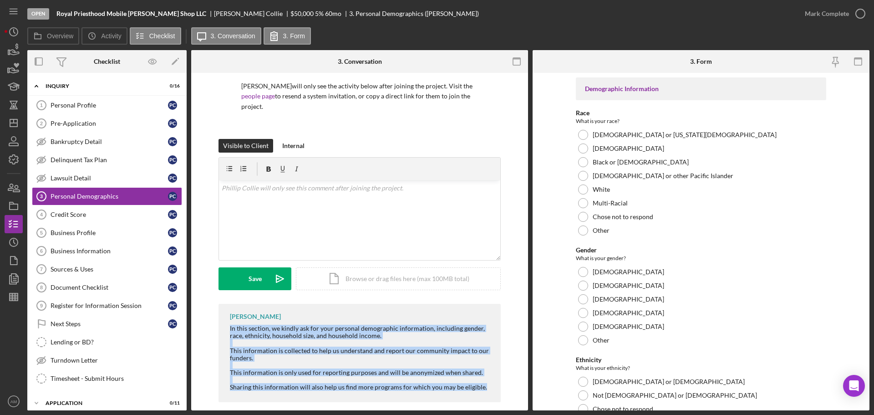
drag, startPoint x: 227, startPoint y: 320, endPoint x: 487, endPoint y: 387, distance: 268.6
click at [487, 387] on div "Allen McConnell In this section, we kindly ask for your personal demographic in…" at bounding box center [360, 353] width 282 height 98
copy div "In this section, we kindly ask for your personal demographic information, inclu…"
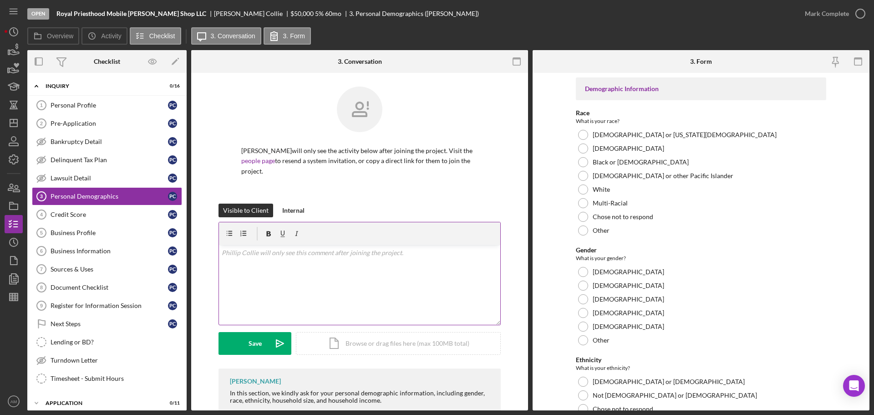
click at [244, 251] on div "v Color teal Color pink Remove color Add row above Add row below Add column bef…" at bounding box center [359, 285] width 281 height 80
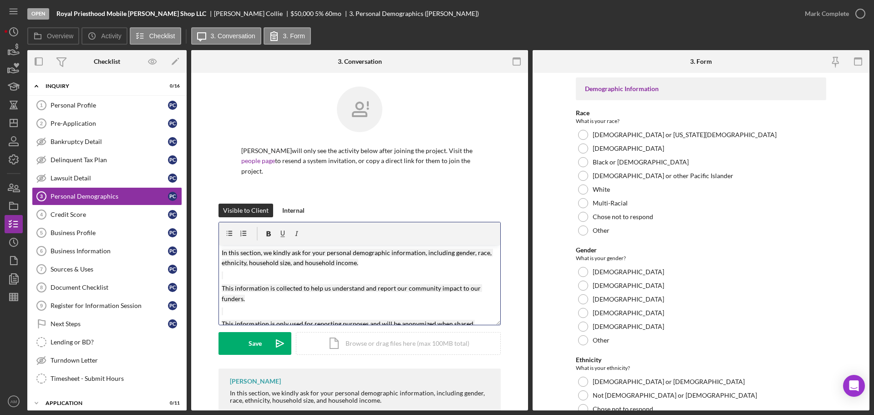
scroll to position [31, 0]
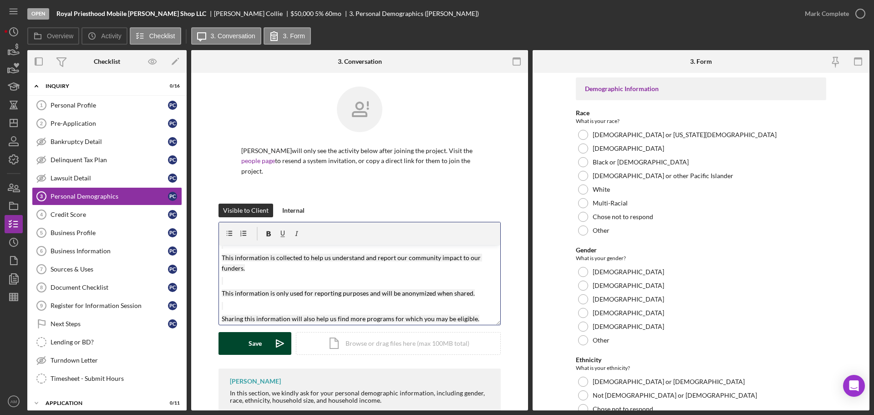
click at [244, 332] on button "Save Icon/icon-invite-send" at bounding box center [255, 343] width 73 height 23
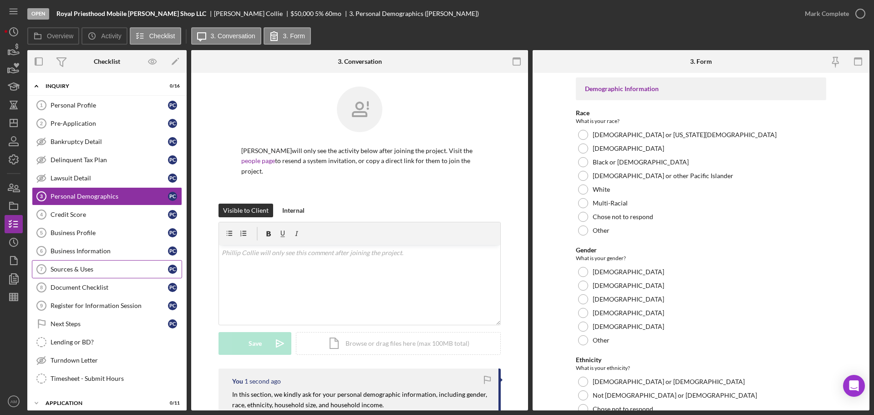
scroll to position [46, 0]
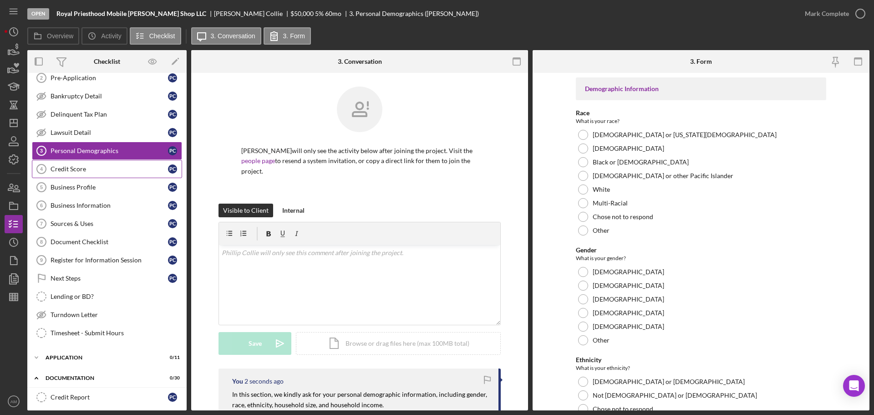
click at [65, 168] on div "Credit Score" at bounding box center [109, 168] width 117 height 7
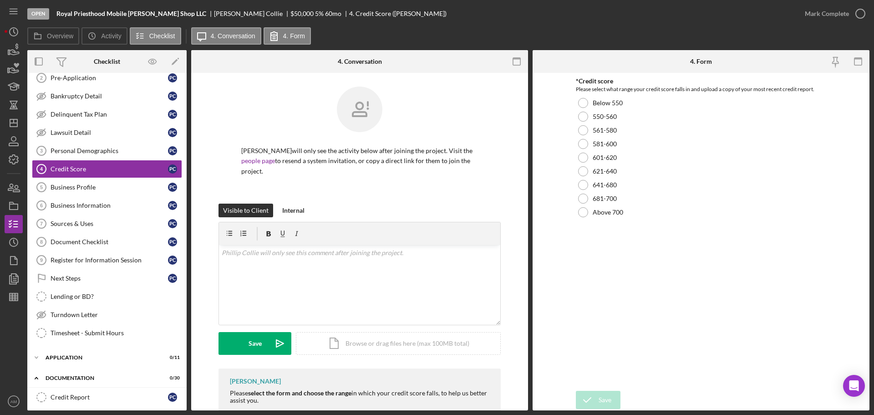
scroll to position [13, 0]
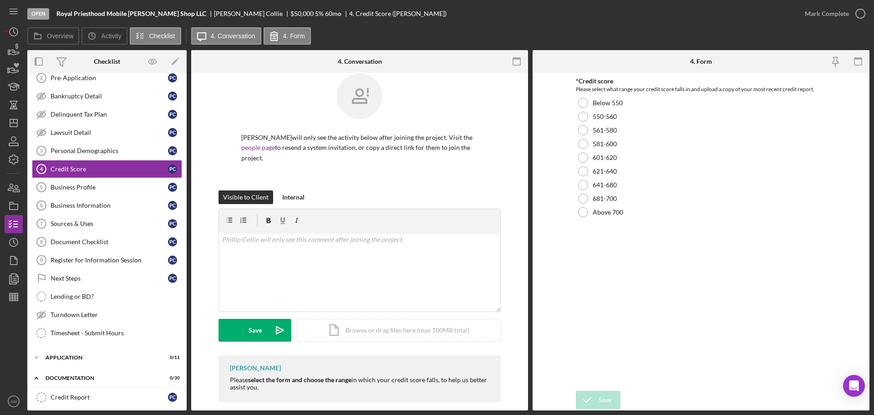
drag, startPoint x: 267, startPoint y: 380, endPoint x: 221, endPoint y: 370, distance: 47.1
click at [221, 370] on div "Allen McConnell Please select the form and choose the range in which your credi…" at bounding box center [360, 378] width 282 height 47
copy div "Please select the form and choose the range in which your credit score falls, t…"
click at [224, 234] on p at bounding box center [360, 239] width 276 height 10
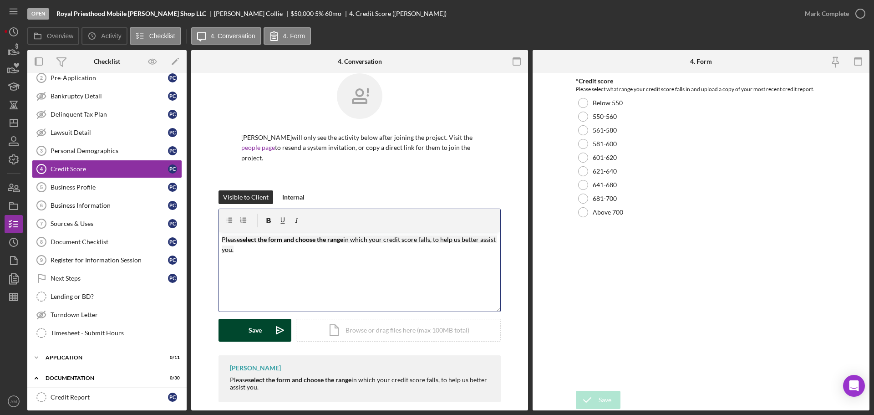
click at [234, 320] on button "Save Icon/icon-invite-send" at bounding box center [255, 330] width 73 height 23
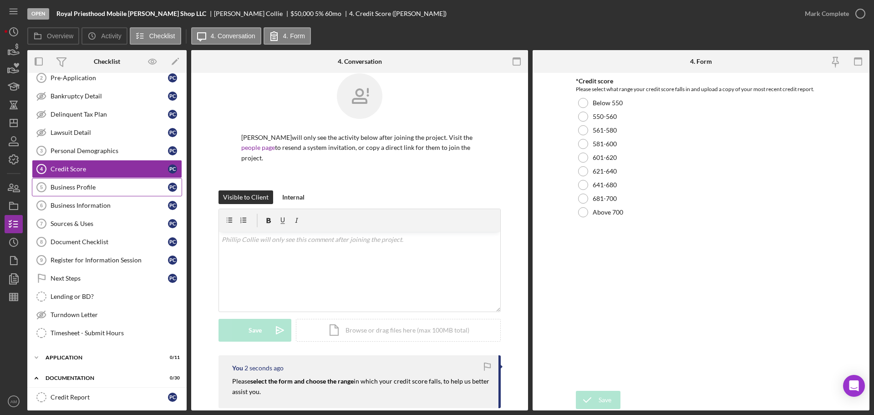
click at [64, 187] on div "Business Profile" at bounding box center [109, 187] width 117 height 7
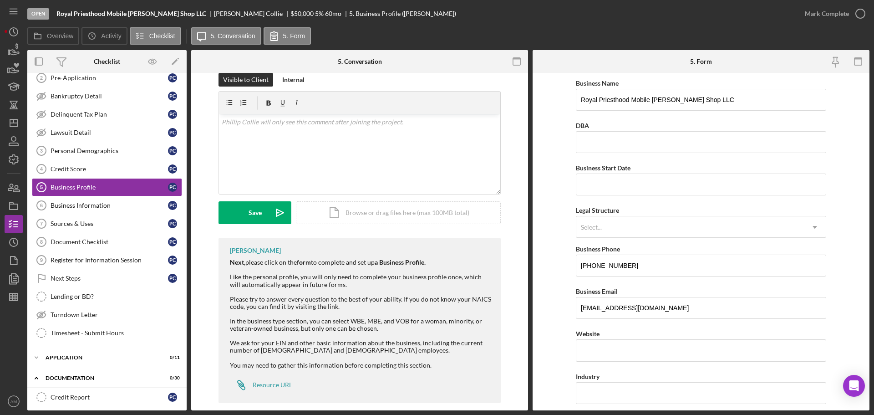
scroll to position [131, 0]
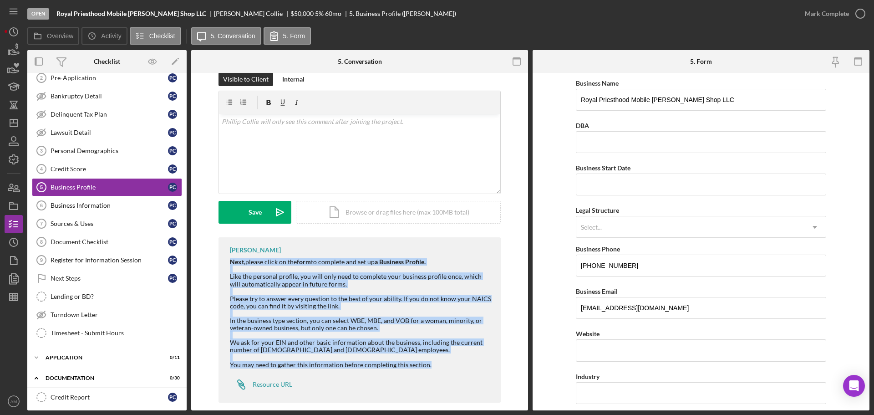
drag, startPoint x: 426, startPoint y: 355, endPoint x: 223, endPoint y: 250, distance: 228.5
click at [223, 250] on div "Allen McConnell Next, please click on the form to complete and set up a Busines…" at bounding box center [360, 319] width 282 height 165
copy div "Next, please click on the form to complete and set up a Business Profile. Like …"
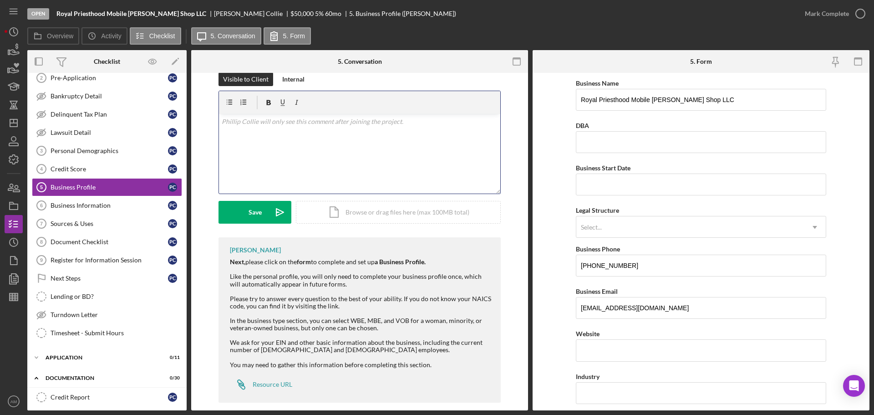
click at [245, 119] on div "v Color teal Color pink Remove color Add row above Add row below Add column bef…" at bounding box center [359, 154] width 281 height 80
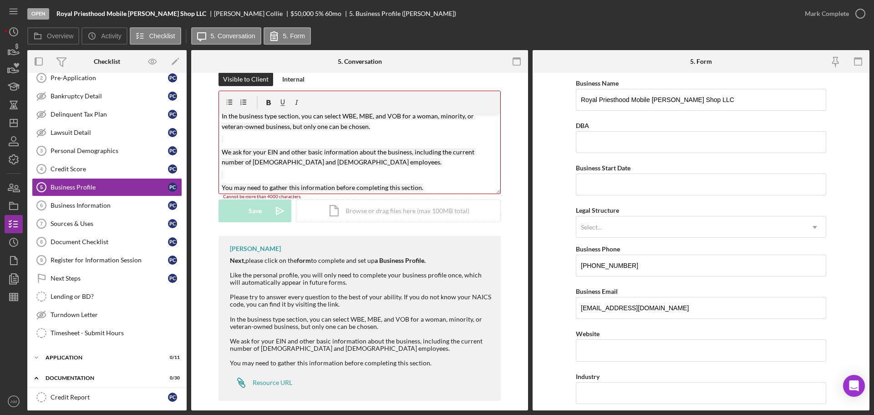
scroll to position [130, 0]
click at [419, 184] on p "You may need to gather this information before completing this section." at bounding box center [360, 189] width 276 height 10
drag, startPoint x: 427, startPoint y: 179, endPoint x: 220, endPoint y: 157, distance: 207.9
click at [220, 166] on div "v Color teal Color pink Remove color Add row above Add row below Add column bef…" at bounding box center [359, 155] width 281 height 80
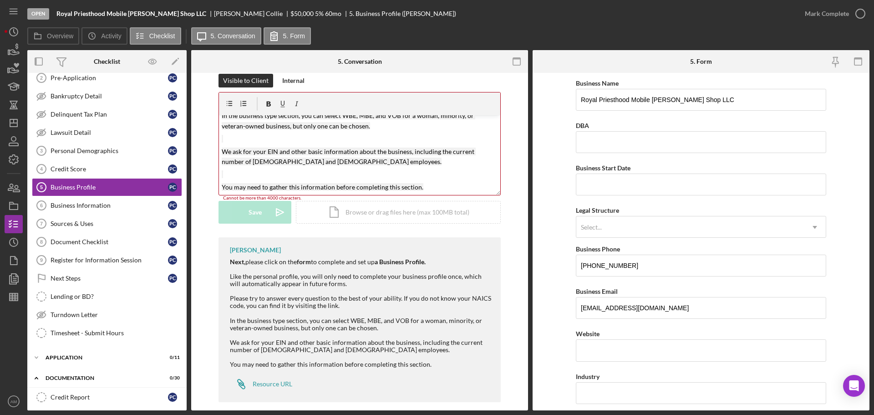
click at [229, 134] on p at bounding box center [360, 139] width 276 height 10
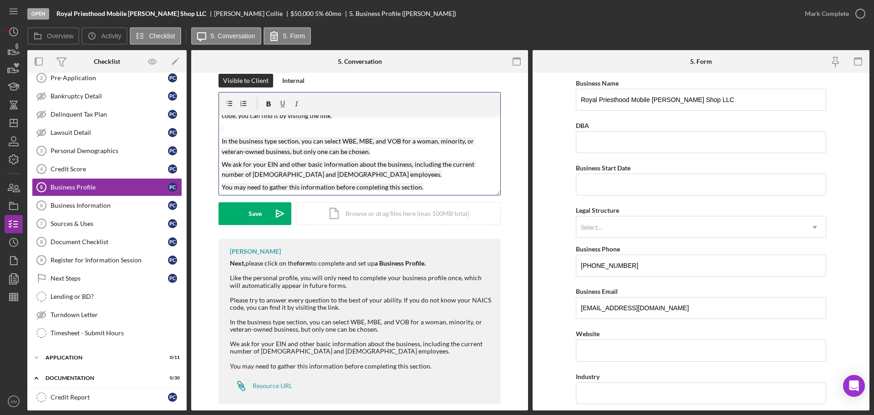
scroll to position [78, 0]
click at [244, 206] on button "Save Icon/icon-invite-send" at bounding box center [255, 213] width 73 height 23
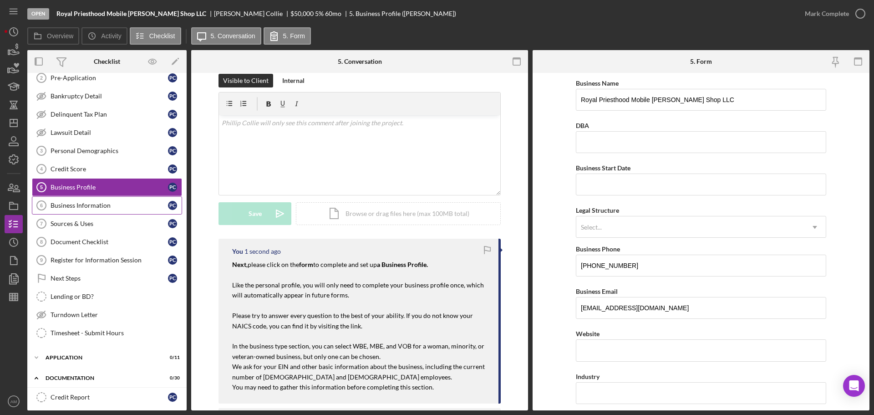
scroll to position [0, 0]
click at [104, 204] on div "Business Information" at bounding box center [109, 205] width 117 height 7
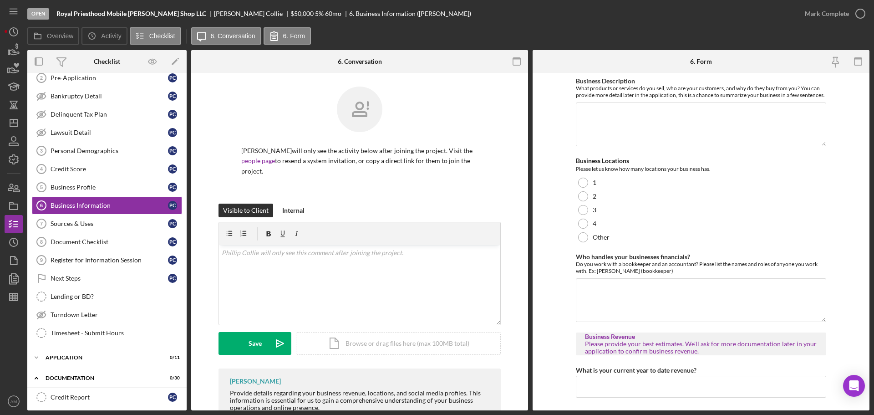
drag, startPoint x: 323, startPoint y: 398, endPoint x: 226, endPoint y: 385, distance: 98.3
click at [226, 385] on div "Allen McConnell Provide details regarding your business revenue, locations, and…" at bounding box center [360, 395] width 282 height 54
copy div "Provide details regarding your business revenue, locations, and social media pr…"
click at [240, 255] on div "v Color teal Color pink Remove color Add row above Add row below Add column bef…" at bounding box center [359, 285] width 281 height 80
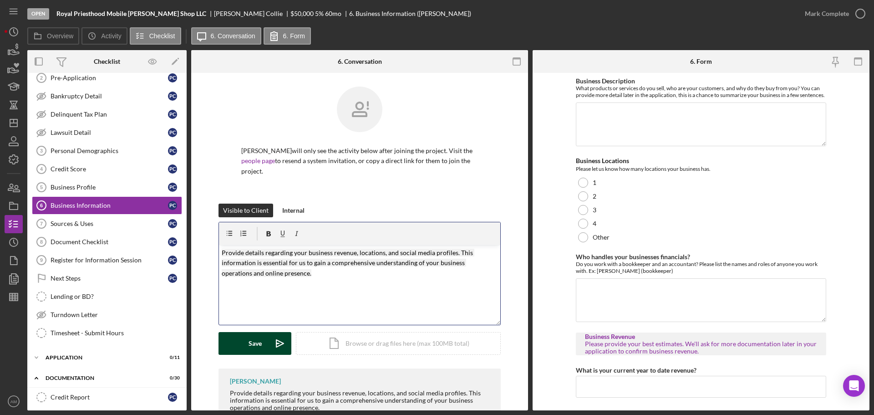
click at [259, 336] on div "Save" at bounding box center [255, 343] width 13 height 23
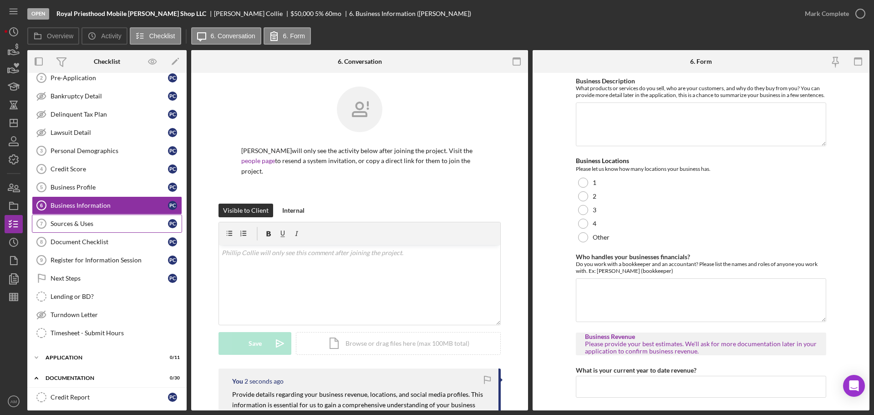
click at [83, 223] on div "Sources & Uses" at bounding box center [109, 223] width 117 height 7
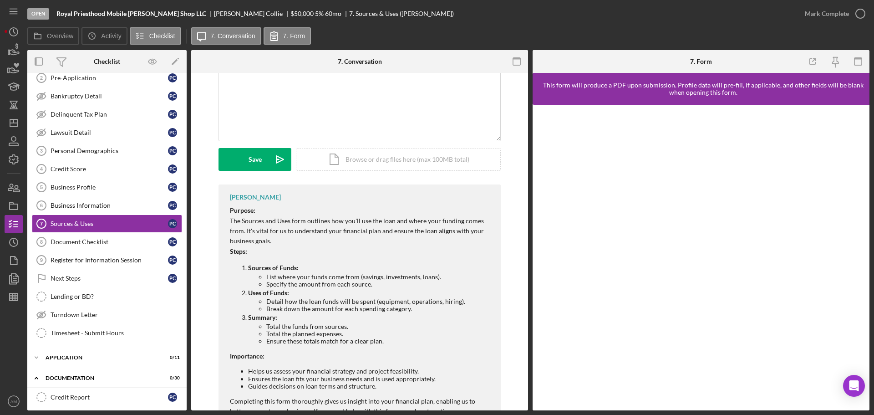
scroll to position [164, 0]
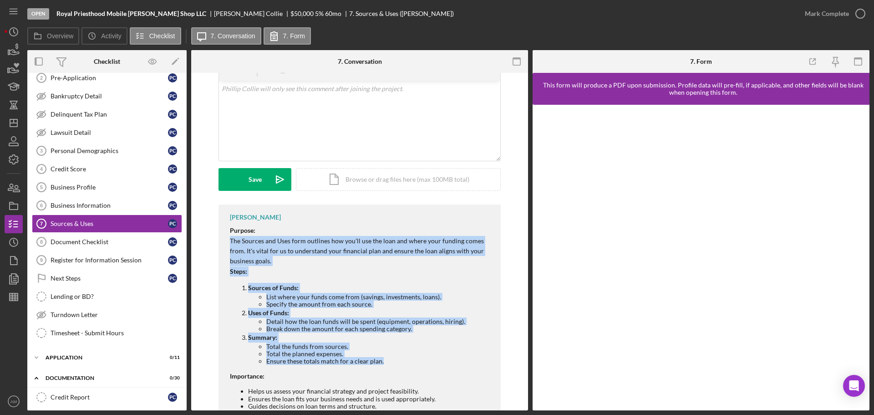
drag, startPoint x: 229, startPoint y: 229, endPoint x: 391, endPoint y: 349, distance: 201.8
click at [391, 349] on div "Purpose: The Sources and Uses form outlines how you'll use the loan and where y…" at bounding box center [361, 330] width 262 height 211
copy div "The Sources and Uses form outlines how you'll use the loan and where your fundi…"
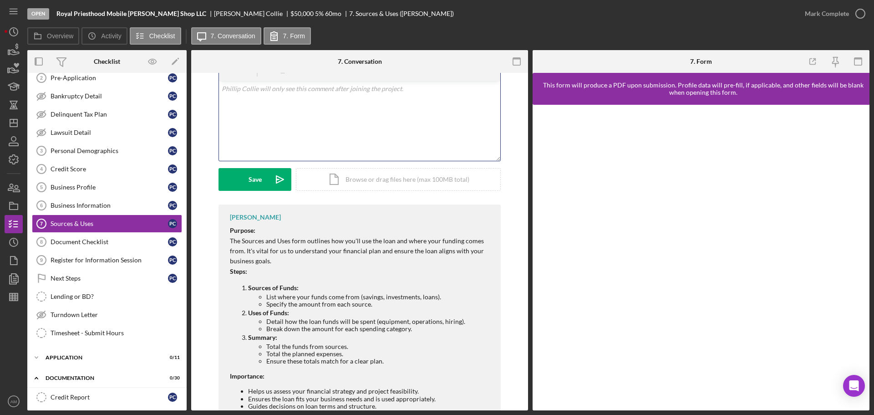
click at [250, 93] on div "v Color teal Color pink Remove color Add row above Add row below Add column bef…" at bounding box center [359, 121] width 281 height 80
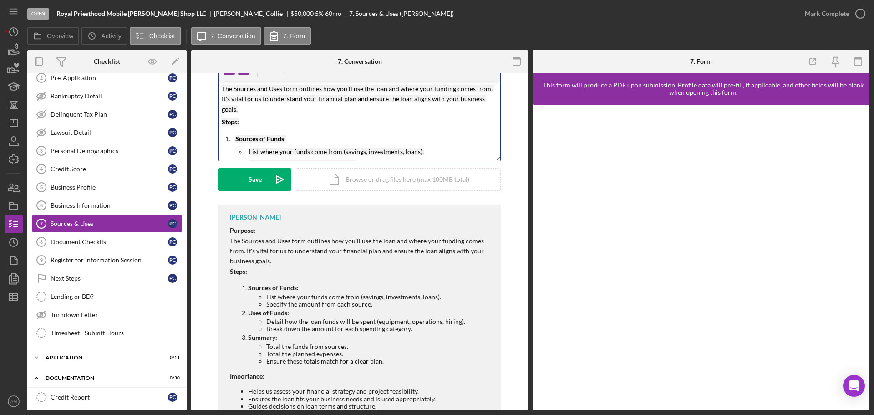
scroll to position [98, 0]
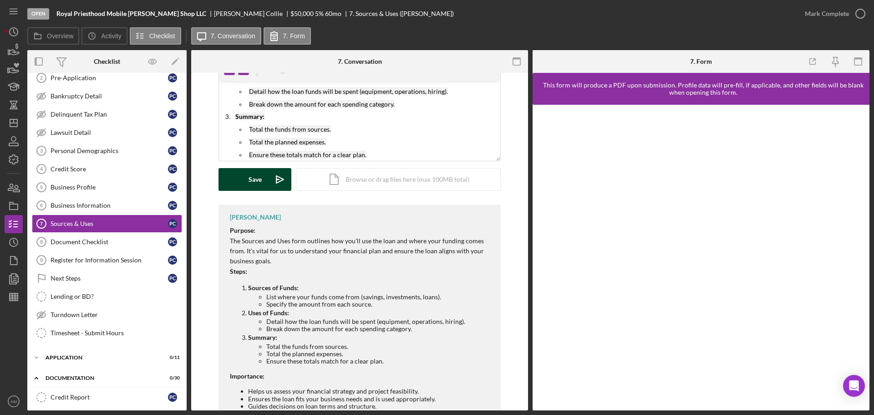
click at [246, 170] on button "Save Icon/icon-invite-send" at bounding box center [255, 179] width 73 height 23
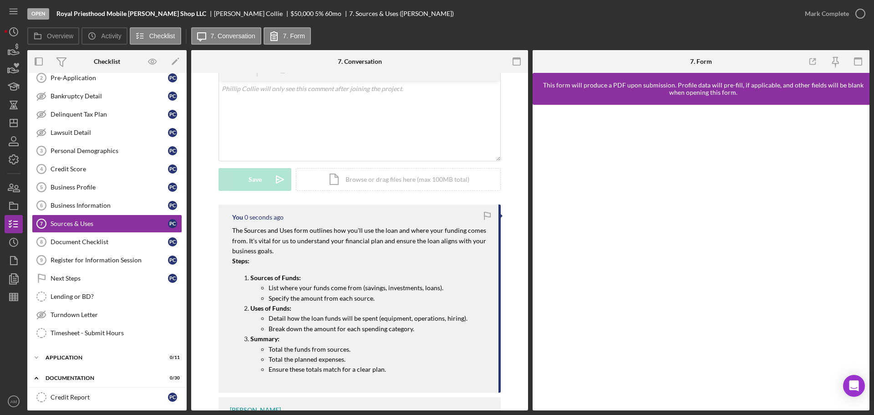
scroll to position [0, 0]
click at [79, 239] on div "Document Checklist" at bounding box center [109, 241] width 117 height 7
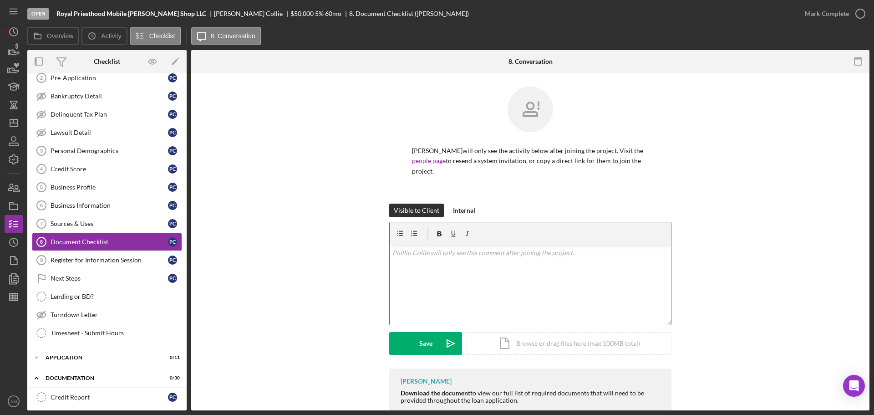
scroll to position [65, 0]
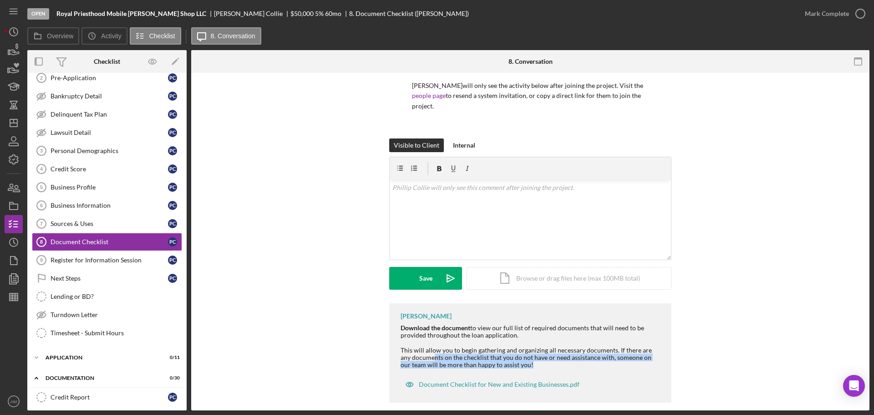
drag, startPoint x: 508, startPoint y: 355, endPoint x: 422, endPoint y: 344, distance: 87.2
click at [422, 347] on div "This will allow you to begin gathering and organizing all necessary documents. …" at bounding box center [532, 358] width 262 height 22
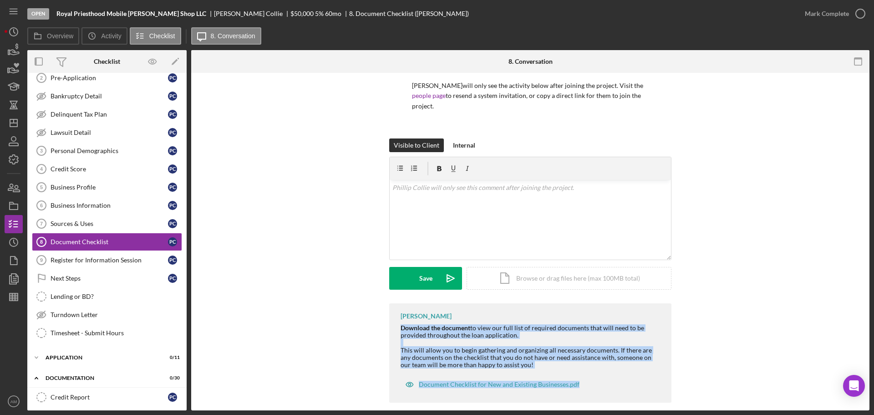
drag, startPoint x: 573, startPoint y: 375, endPoint x: 397, endPoint y: 313, distance: 186.6
click at [397, 313] on div "Allen McConnell Download the document to view our full list of required documen…" at bounding box center [530, 352] width 282 height 99
copy div "Download the document to view our full list of required documents that will nee…"
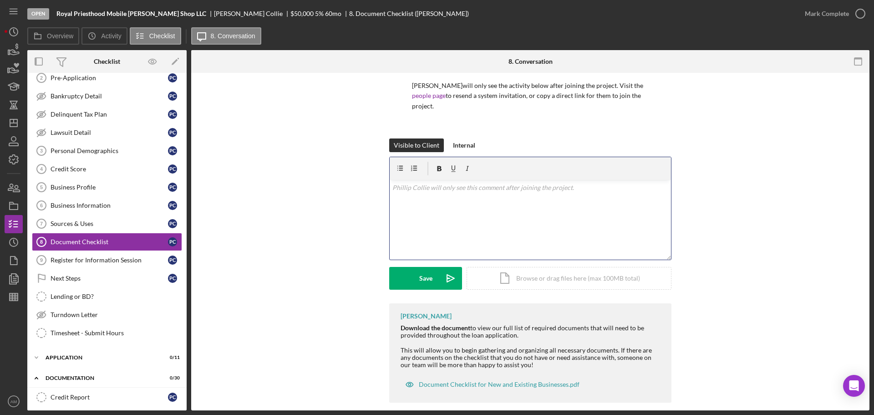
click at [402, 183] on div "v Color teal Color pink Remove color Add row above Add row below Add column bef…" at bounding box center [530, 220] width 281 height 80
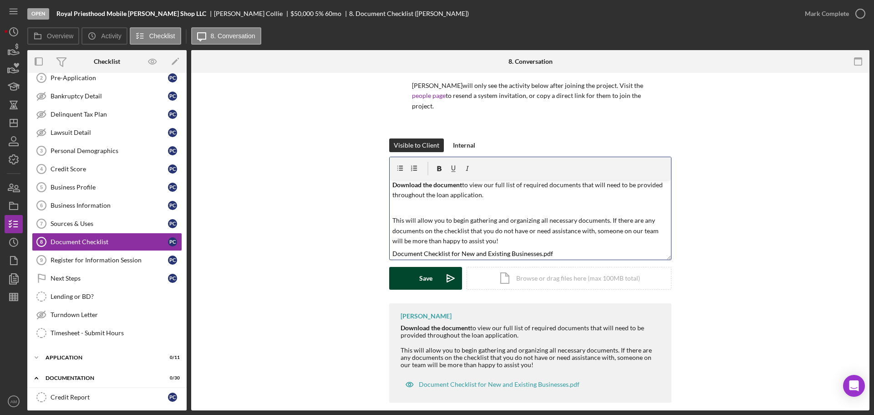
click at [424, 267] on div "Save" at bounding box center [425, 278] width 13 height 23
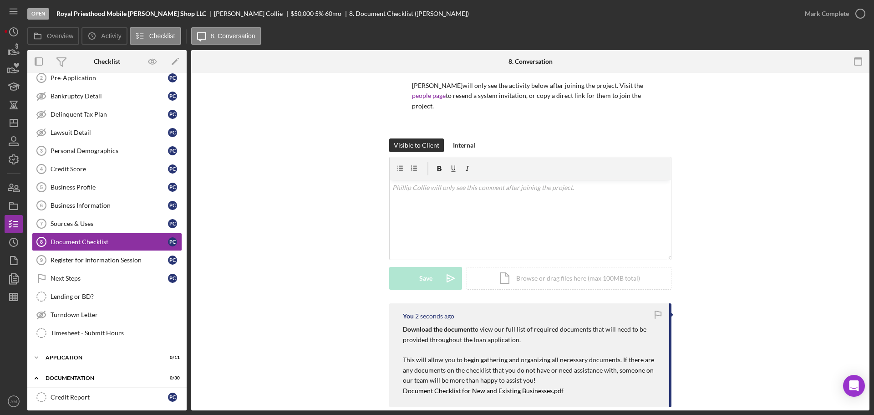
scroll to position [173, 0]
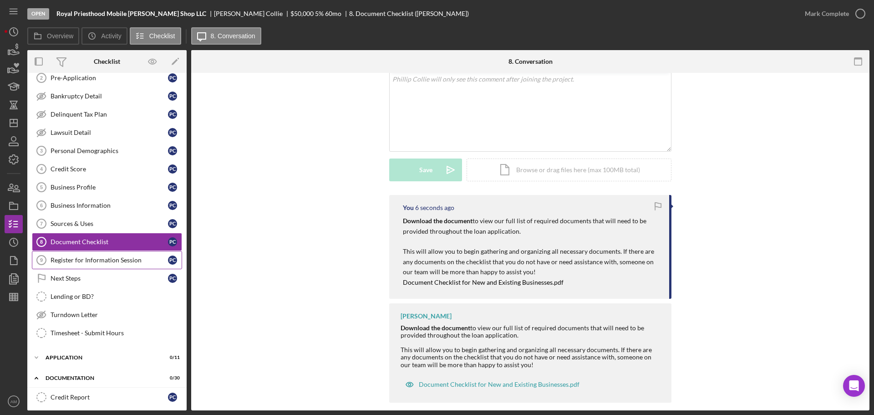
click at [114, 260] on div "Register for Information Session" at bounding box center [109, 259] width 117 height 7
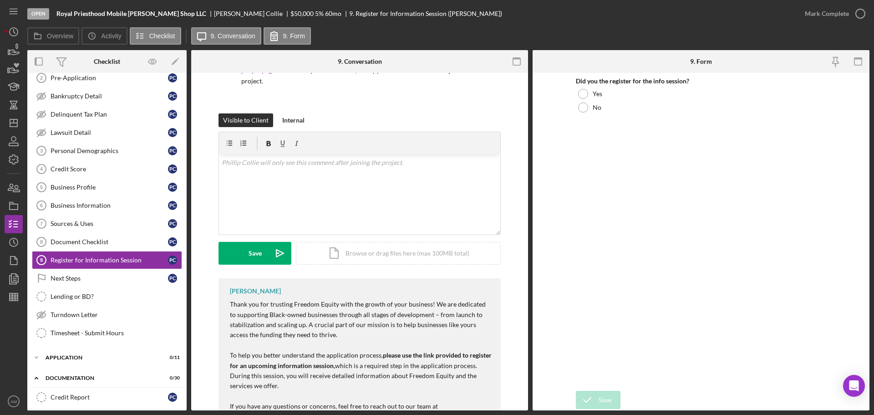
scroll to position [144, 0]
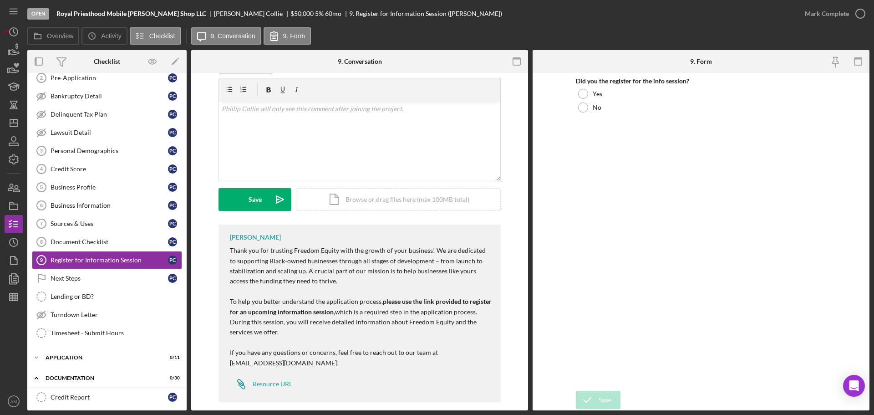
drag, startPoint x: 327, startPoint y: 358, endPoint x: 302, endPoint y: 367, distance: 27.2
click at [322, 356] on div "Allen McConnell Thank you for trusting Freedom Equity with the growth of your b…" at bounding box center [360, 313] width 282 height 178
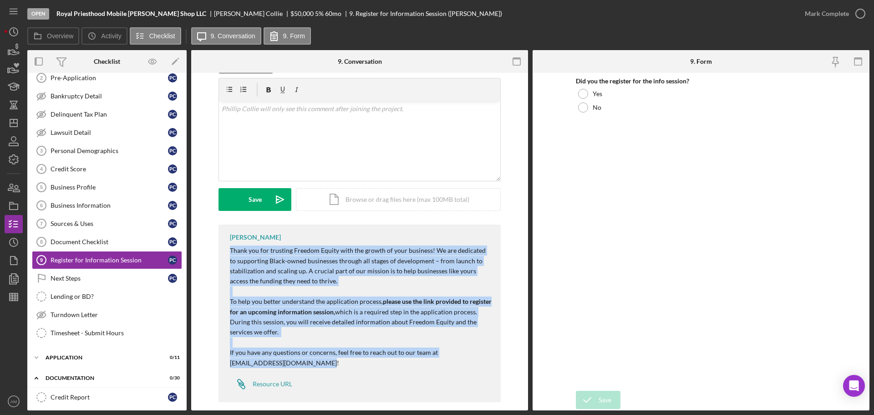
drag, startPoint x: 319, startPoint y: 355, endPoint x: 228, endPoint y: 236, distance: 149.4
click at [228, 236] on div "Allen McConnell Thank you for trusting Freedom Equity with the growth of your b…" at bounding box center [360, 313] width 282 height 178
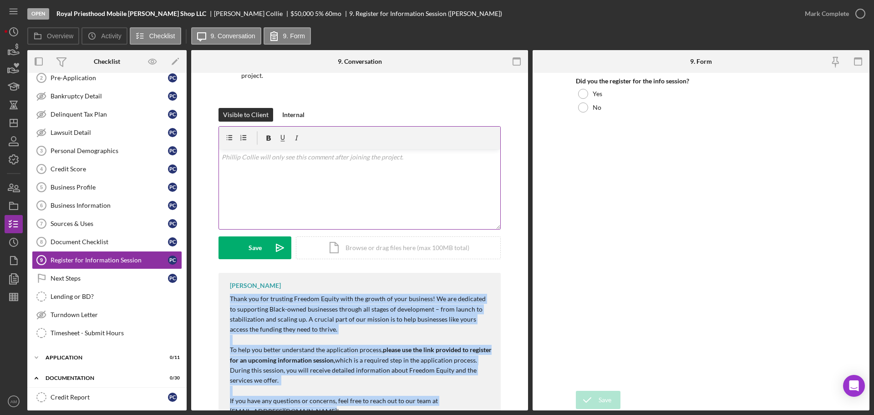
scroll to position [53, 0]
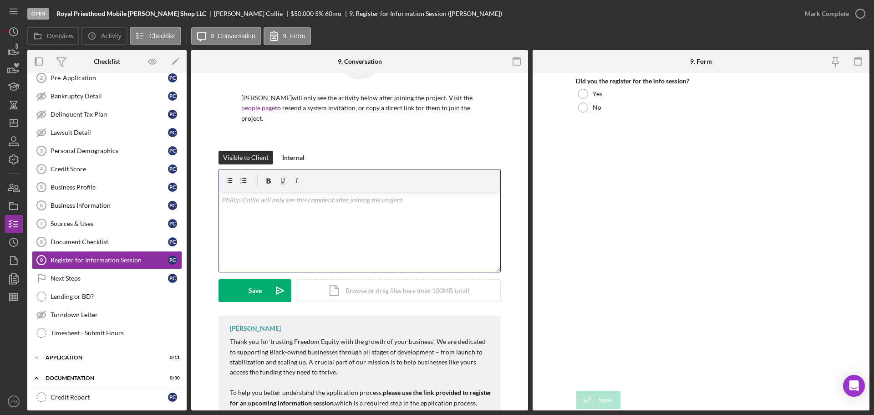
click at [231, 199] on div "v Color teal Color pink Remove color Add row above Add row below Add column bef…" at bounding box center [359, 232] width 281 height 80
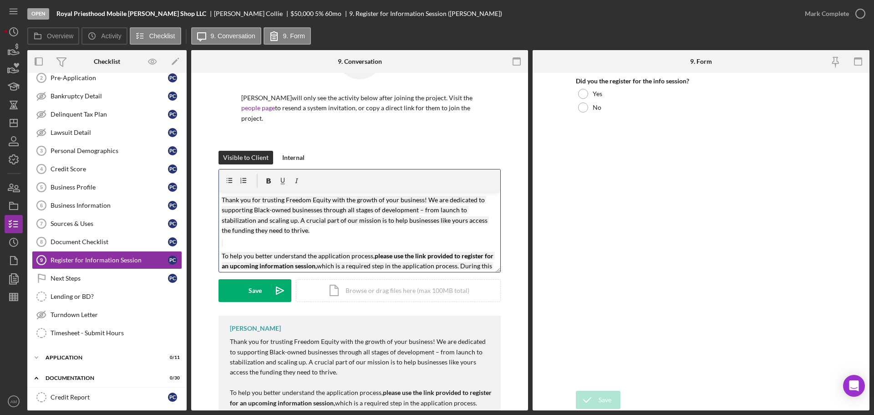
scroll to position [46, 0]
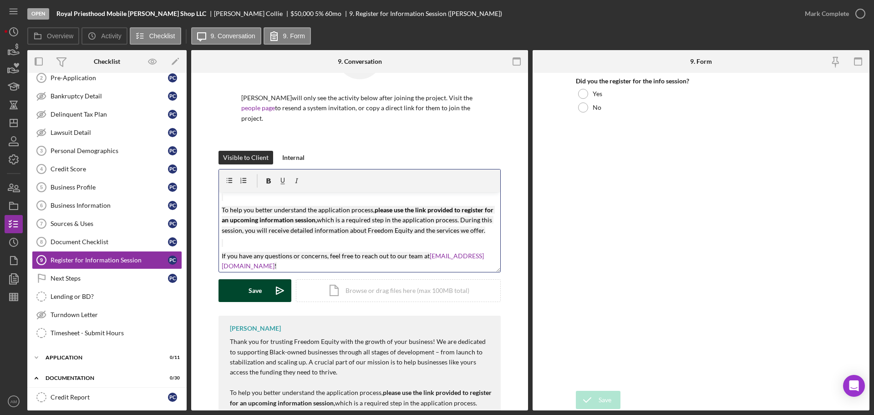
click at [249, 279] on div "Save" at bounding box center [255, 290] width 13 height 23
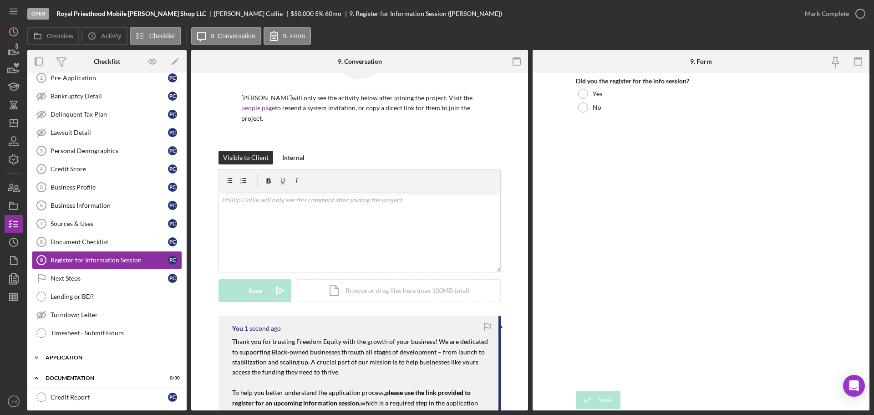
scroll to position [0, 0]
click at [79, 358] on div "Application" at bounding box center [111, 357] width 130 height 5
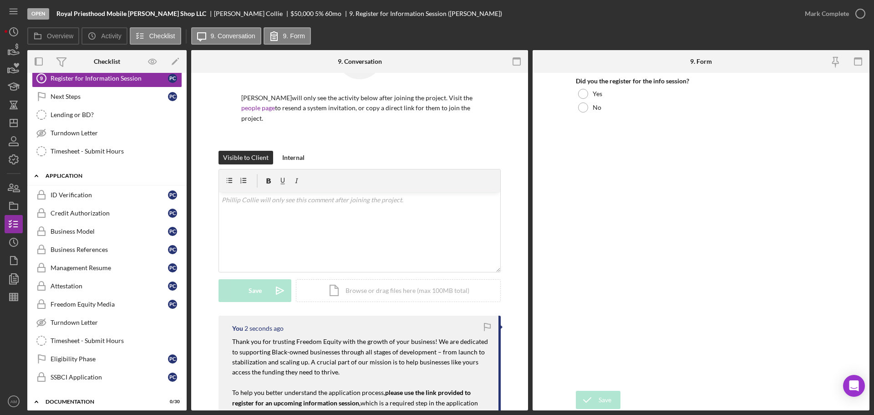
scroll to position [228, 0]
click at [84, 193] on div "ID Verification" at bounding box center [109, 194] width 117 height 7
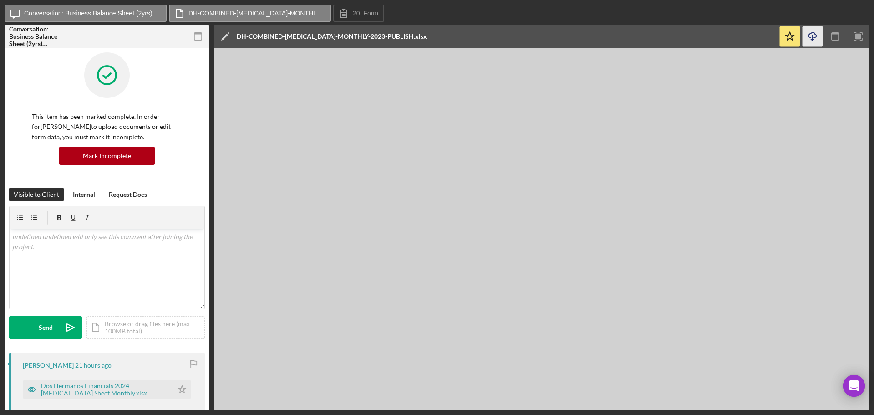
click at [816, 33] on icon "Icon/Download" at bounding box center [813, 36] width 20 height 20
click at [813, 35] on line "button" at bounding box center [813, 37] width 0 height 5
